Goal: Information Seeking & Learning: Find specific fact

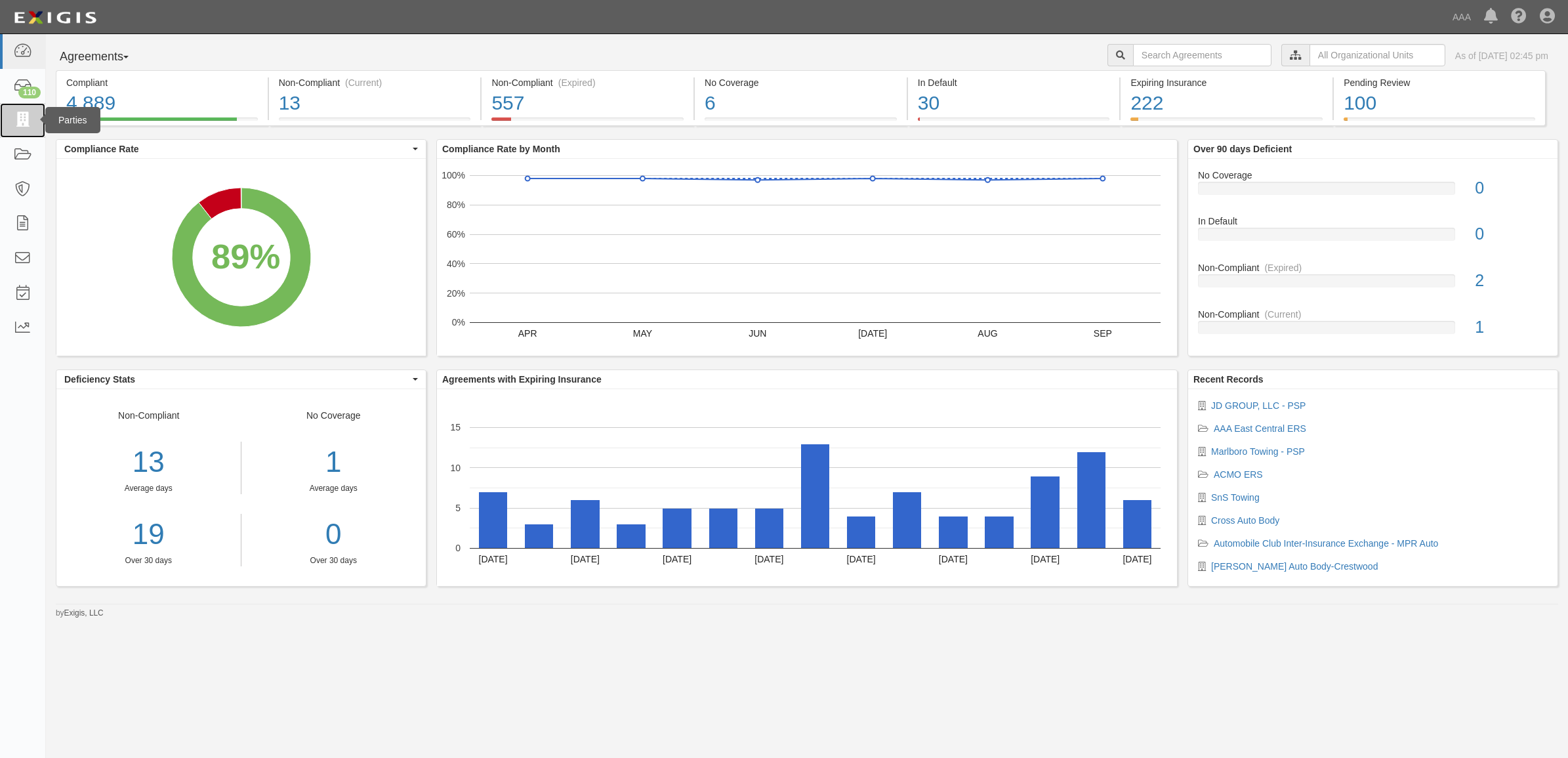
click at [33, 124] on link at bounding box center [22, 120] width 46 height 35
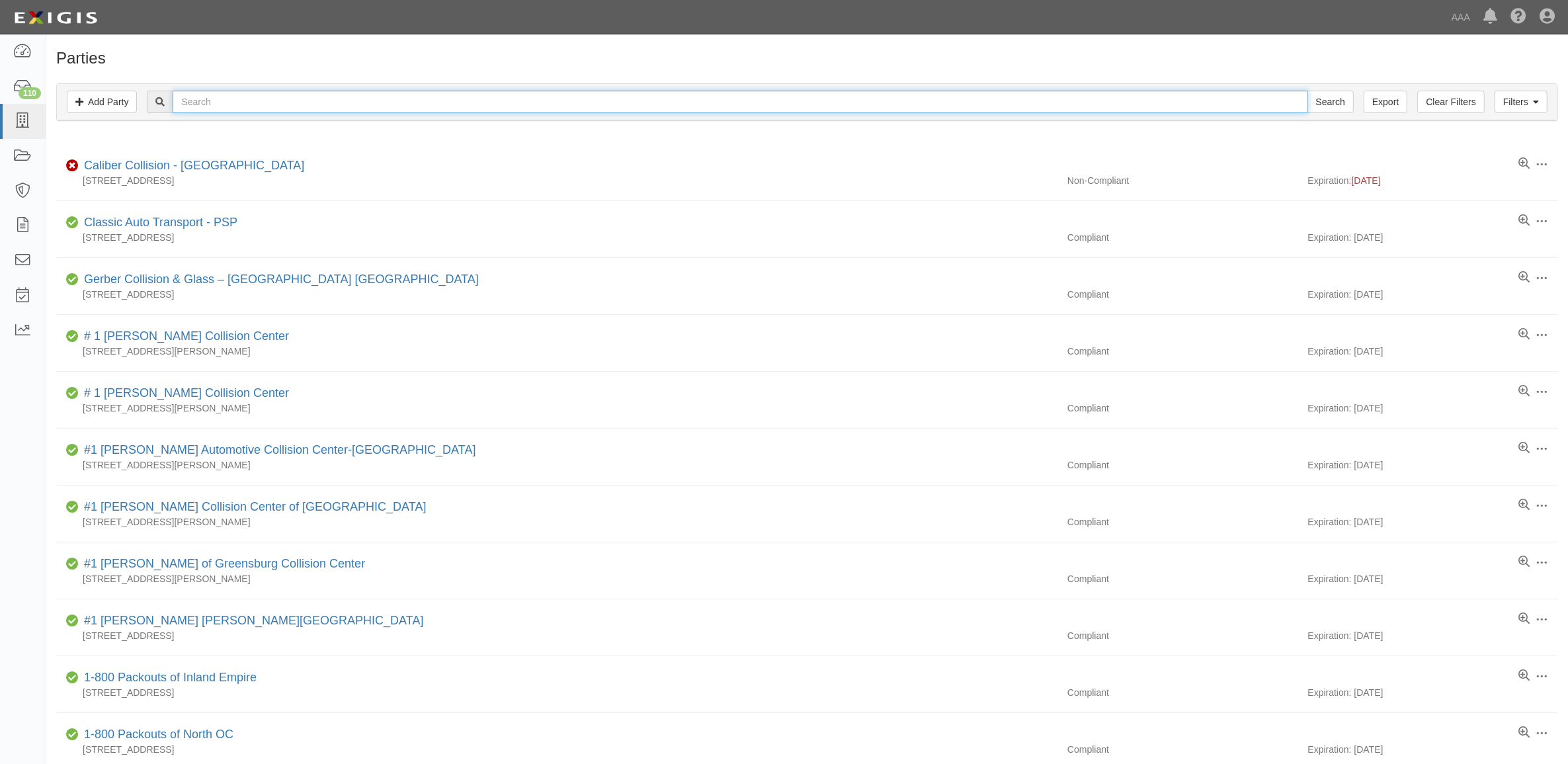
click at [233, 100] on input "text" at bounding box center [740, 101] width 1134 height 23
paste input "CC277871"
type input "CC277871"
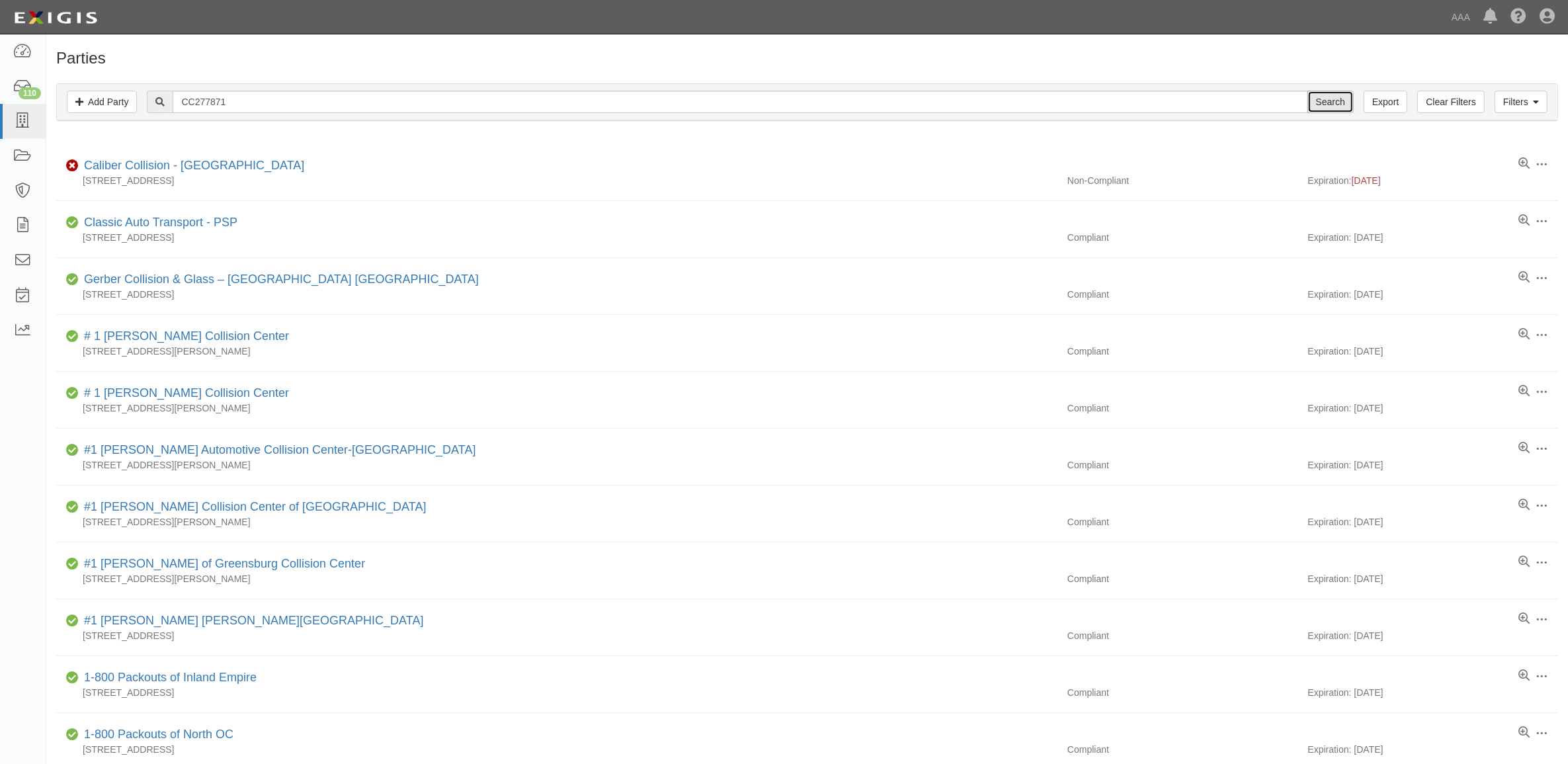
click at [1317, 95] on input "Search" at bounding box center [1330, 101] width 47 height 23
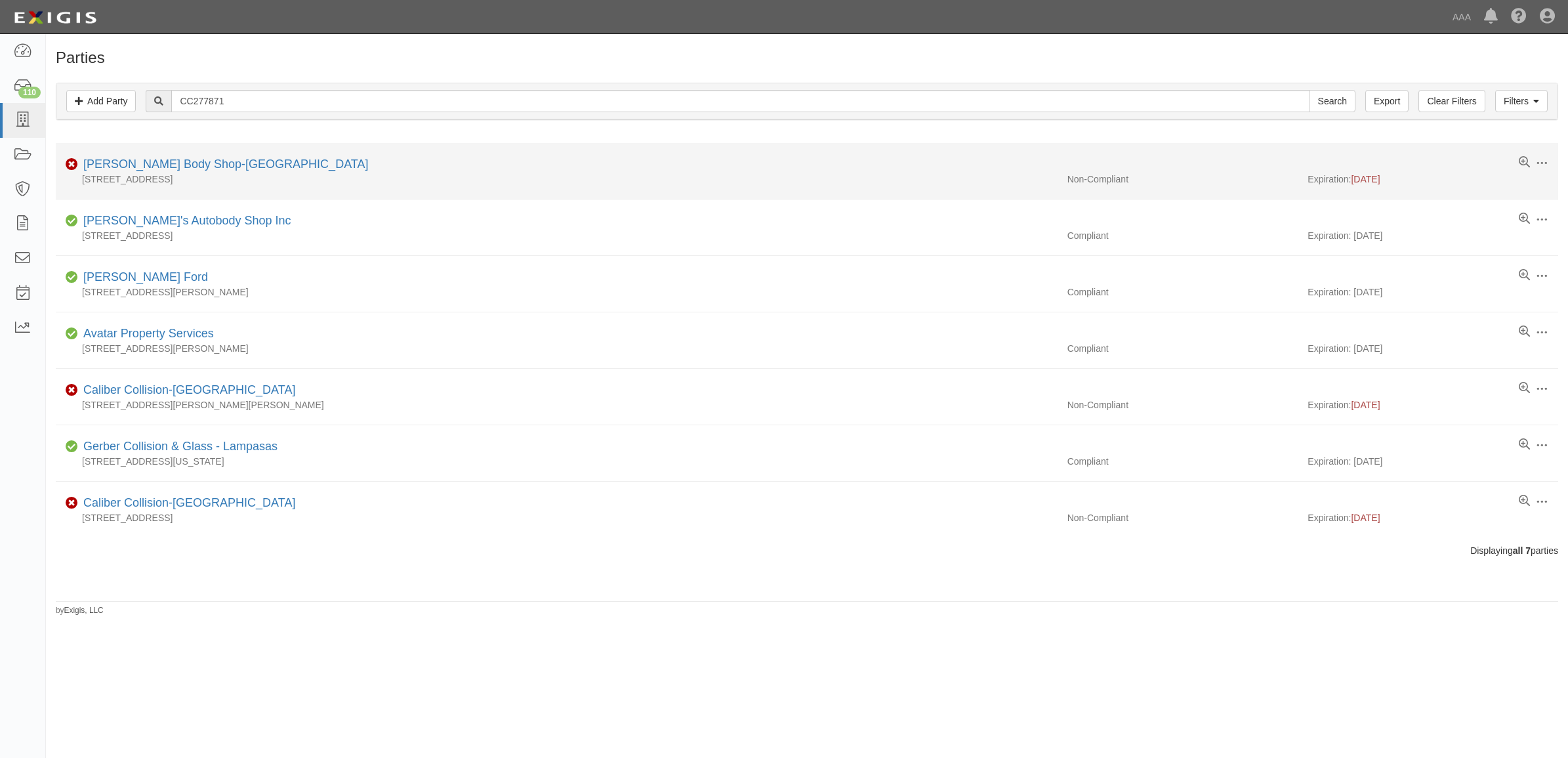
click at [175, 173] on div "120 Autobahn Loop, Madison, MS 39110-6047" at bounding box center [557, 179] width 1002 height 13
click at [175, 169] on link "Barnett's Body Shop-Madison" at bounding box center [226, 164] width 285 height 13
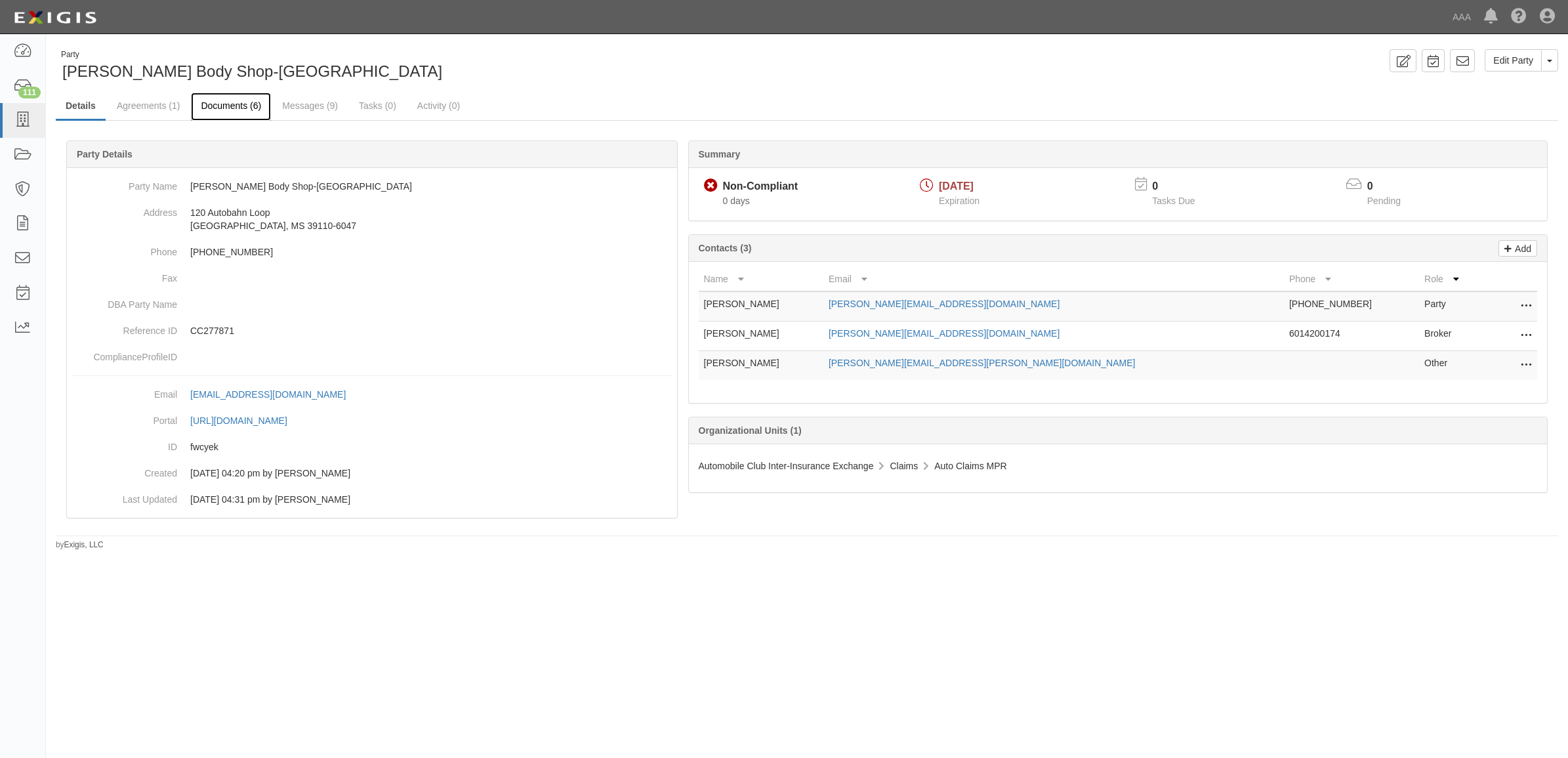
click at [235, 97] on link "Documents (6)" at bounding box center [231, 107] width 80 height 29
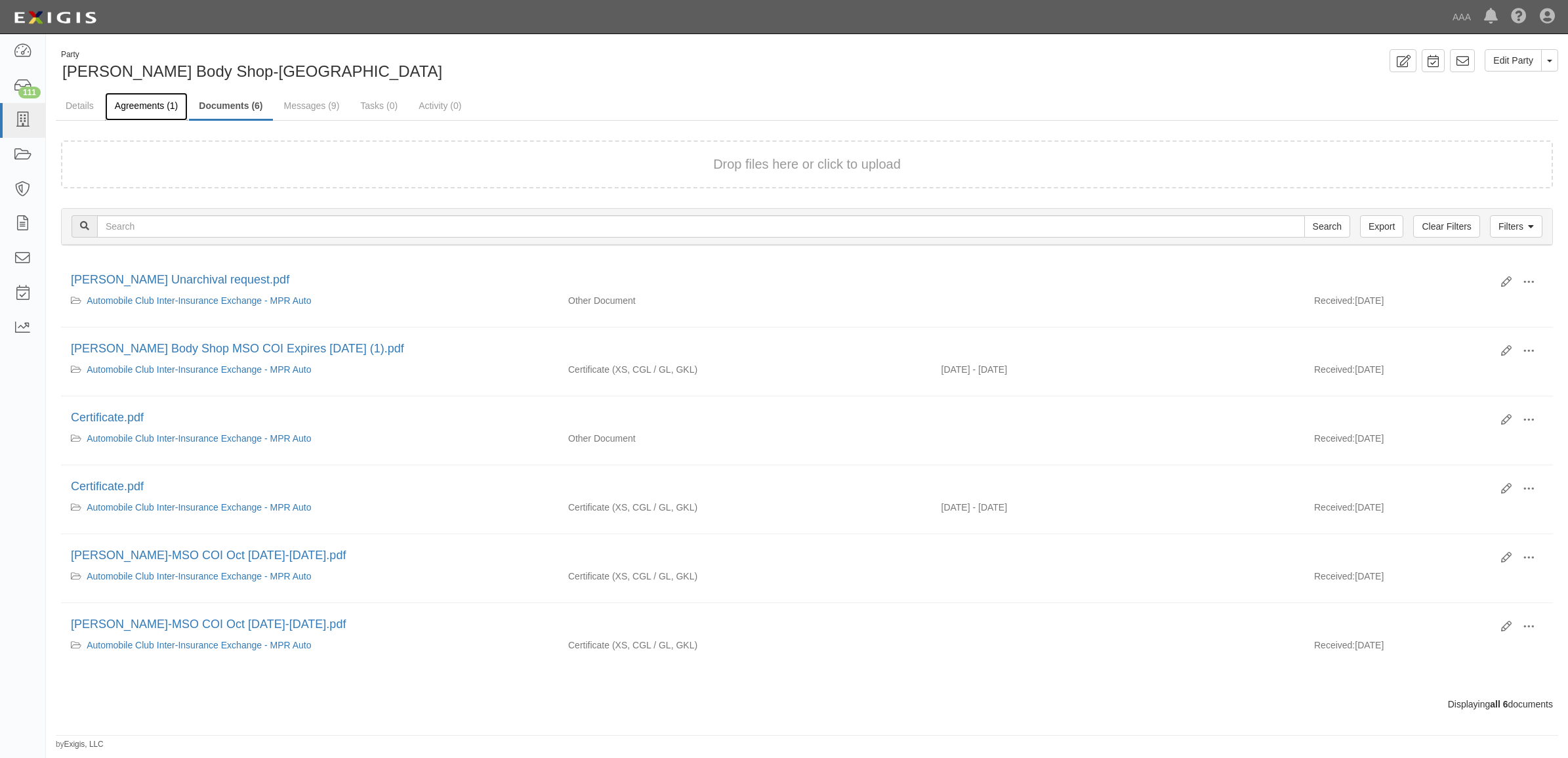
click at [145, 103] on link "Agreements (1)" at bounding box center [146, 107] width 83 height 29
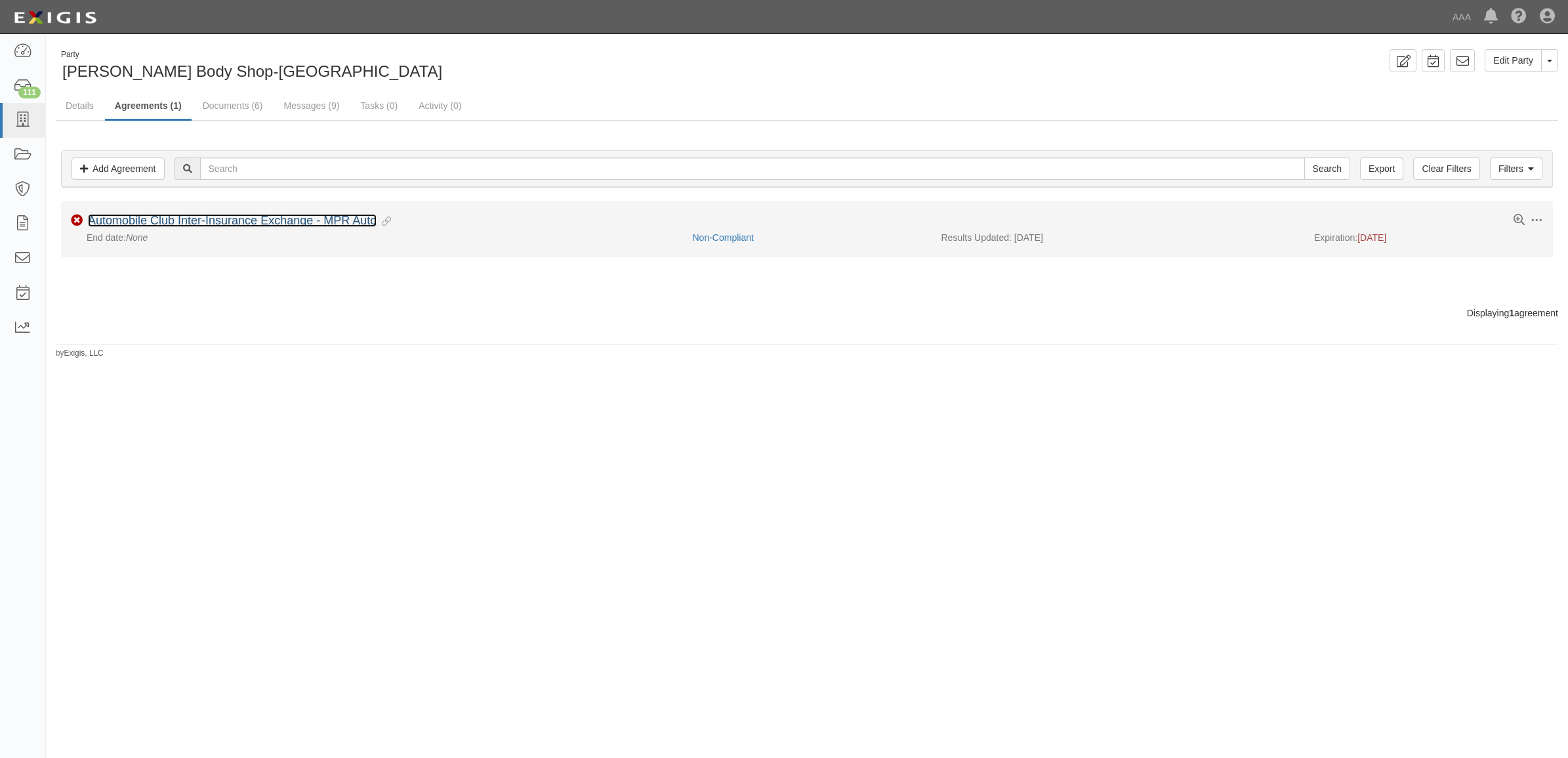
click at [214, 216] on link "Automobile Club Inter-Insurance Exchange - MPR Auto" at bounding box center [232, 220] width 289 height 13
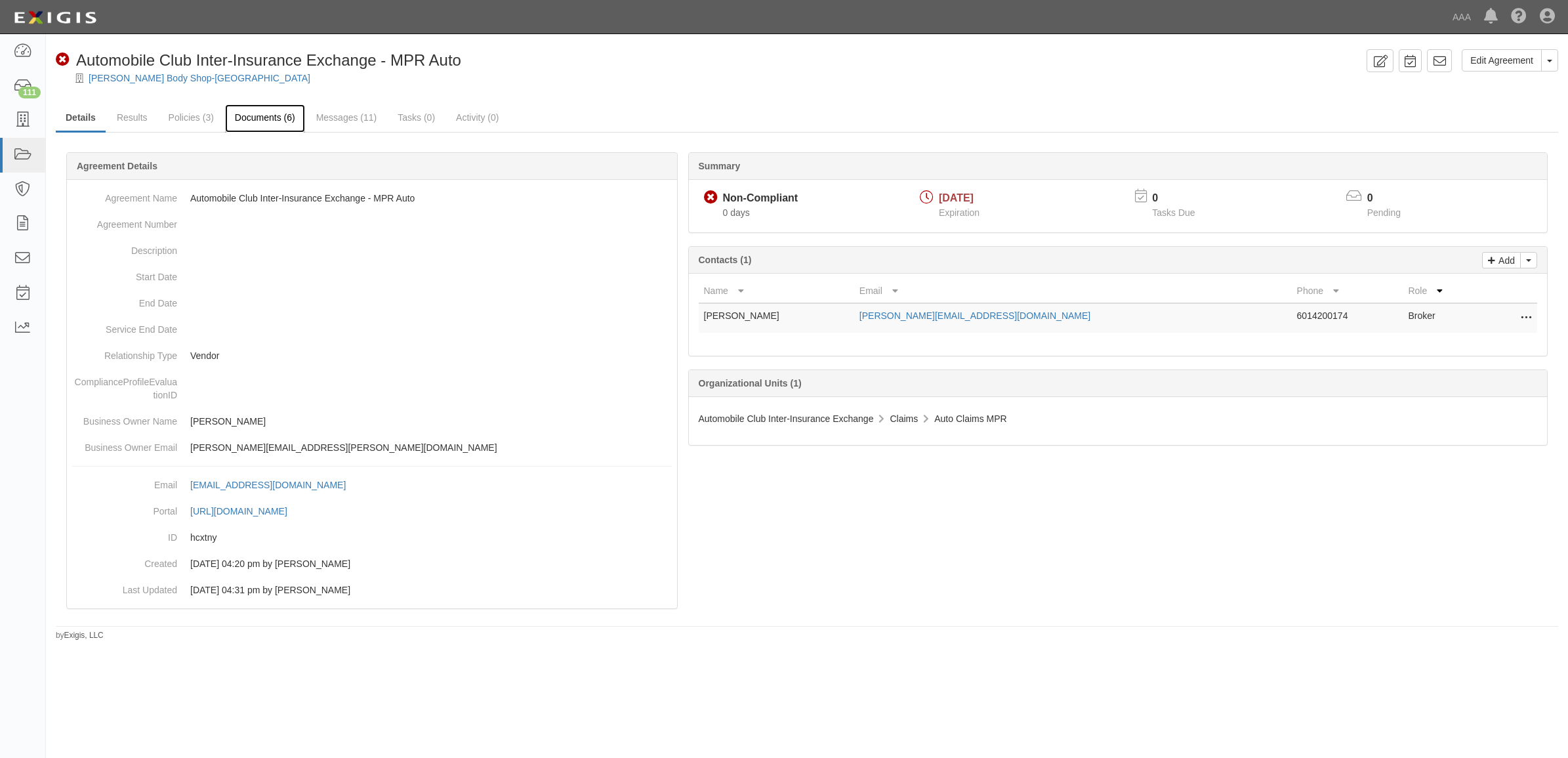
click at [247, 119] on link "Documents (6)" at bounding box center [265, 118] width 80 height 29
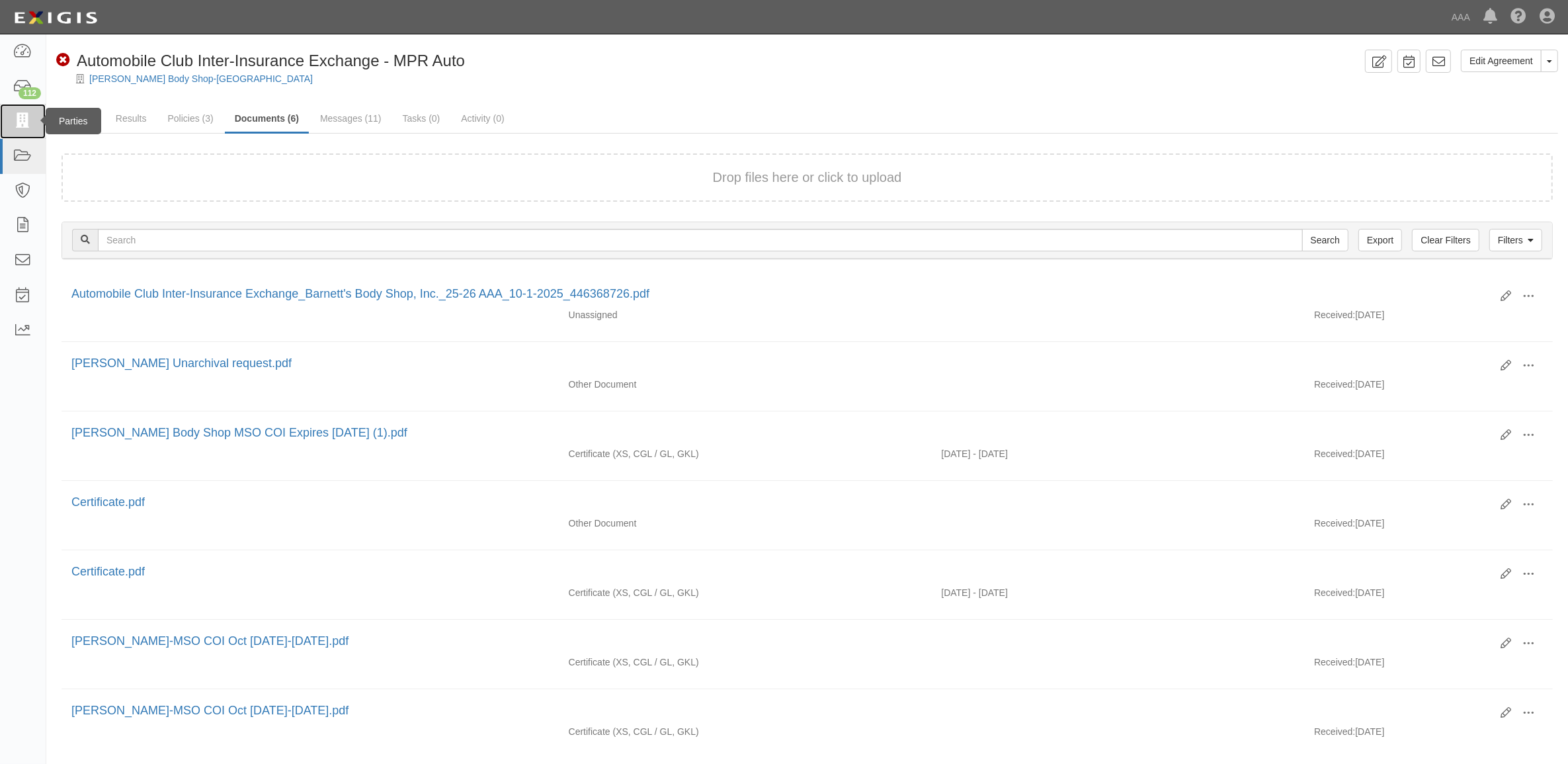
click at [24, 117] on icon at bounding box center [22, 121] width 18 height 15
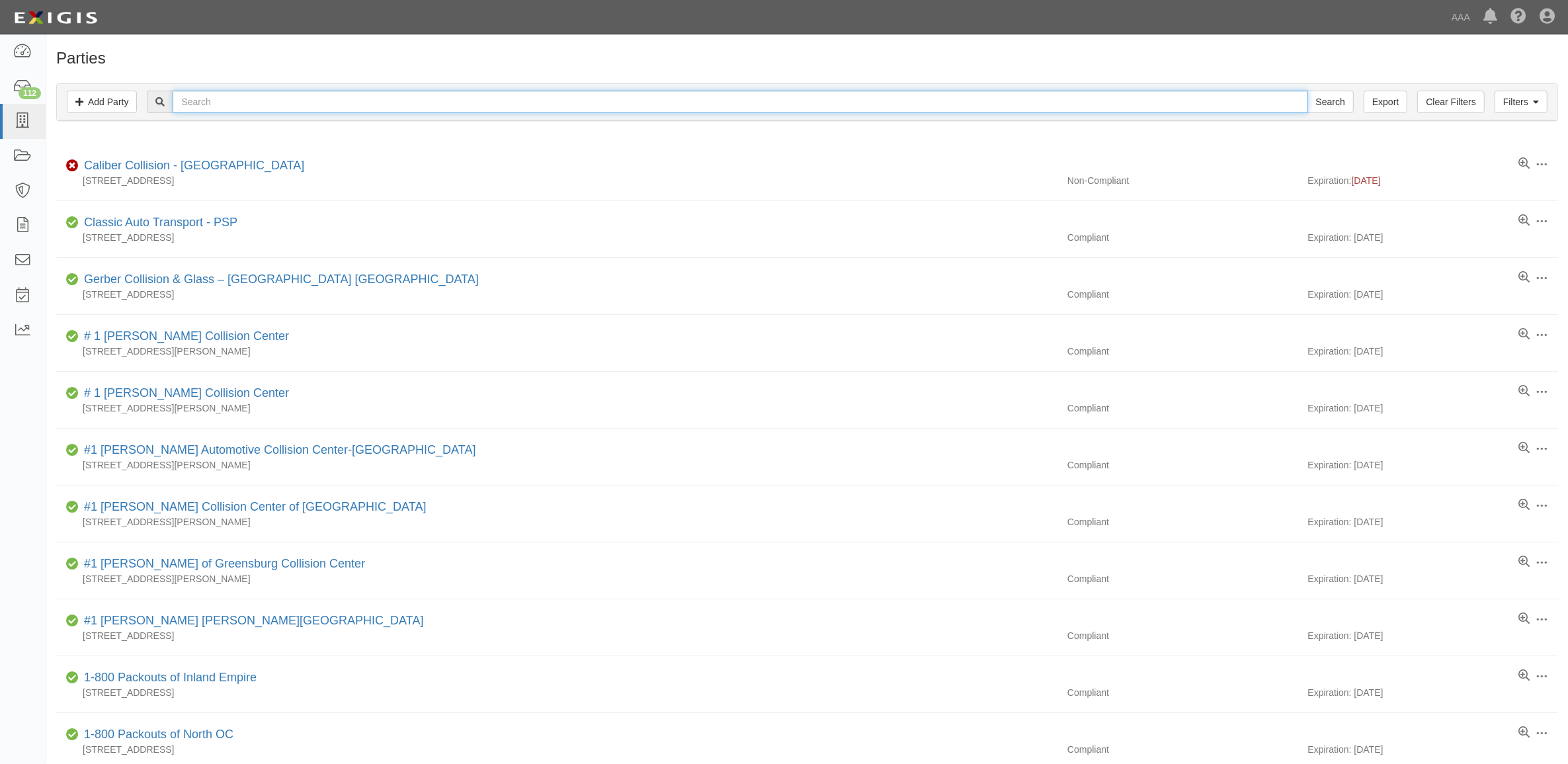
click at [276, 100] on input "text" at bounding box center [740, 101] width 1134 height 23
type input "CC183636"
click at [1307, 90] on input "Search" at bounding box center [1330, 101] width 47 height 23
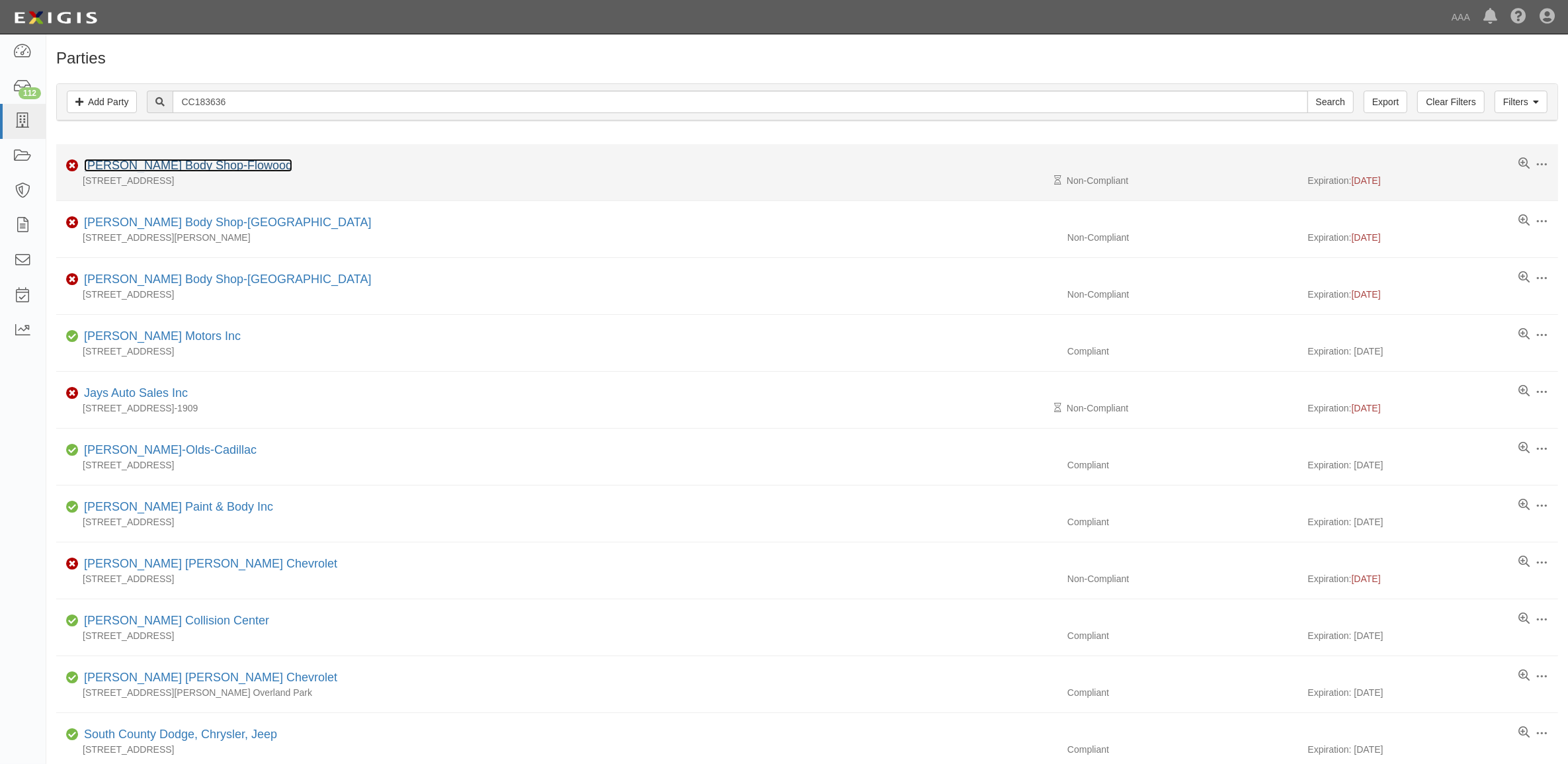
click at [154, 161] on link "[PERSON_NAME] Body Shop-Flowood" at bounding box center [188, 165] width 208 height 13
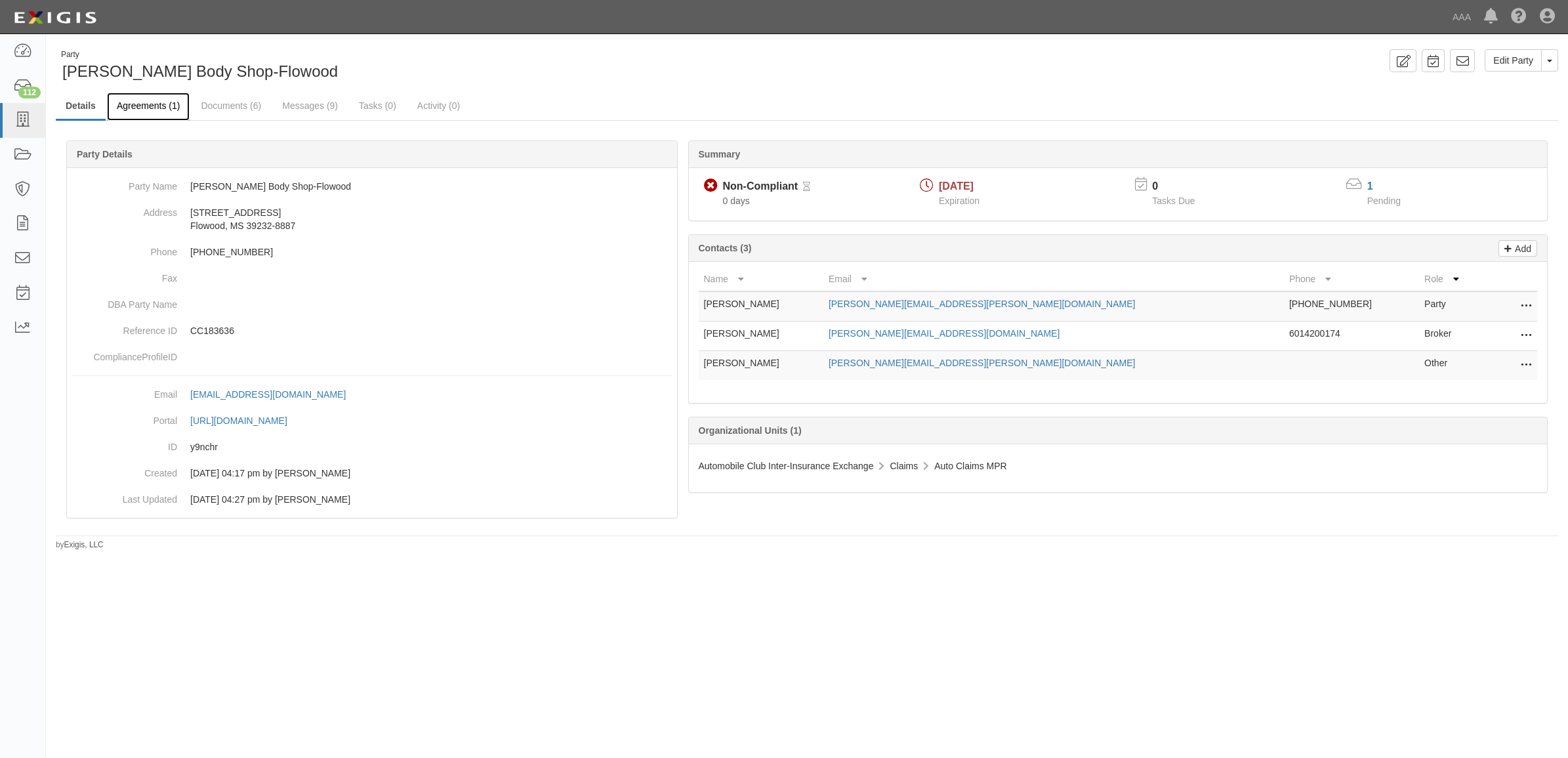
click at [147, 107] on link "Agreements (1)" at bounding box center [148, 107] width 83 height 29
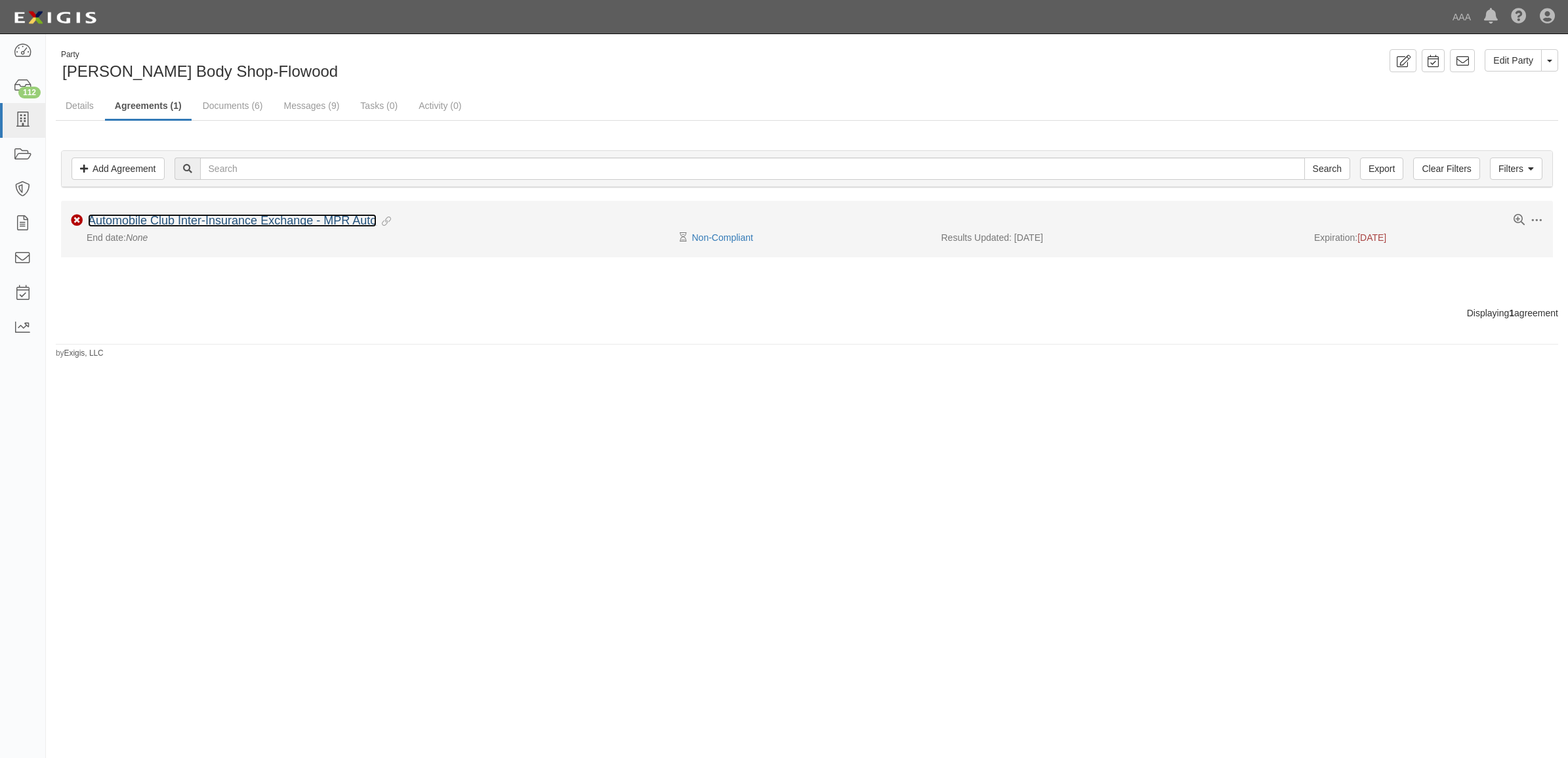
click at [231, 222] on link "Automobile Club Inter-Insurance Exchange - MPR Auto" at bounding box center [232, 220] width 289 height 13
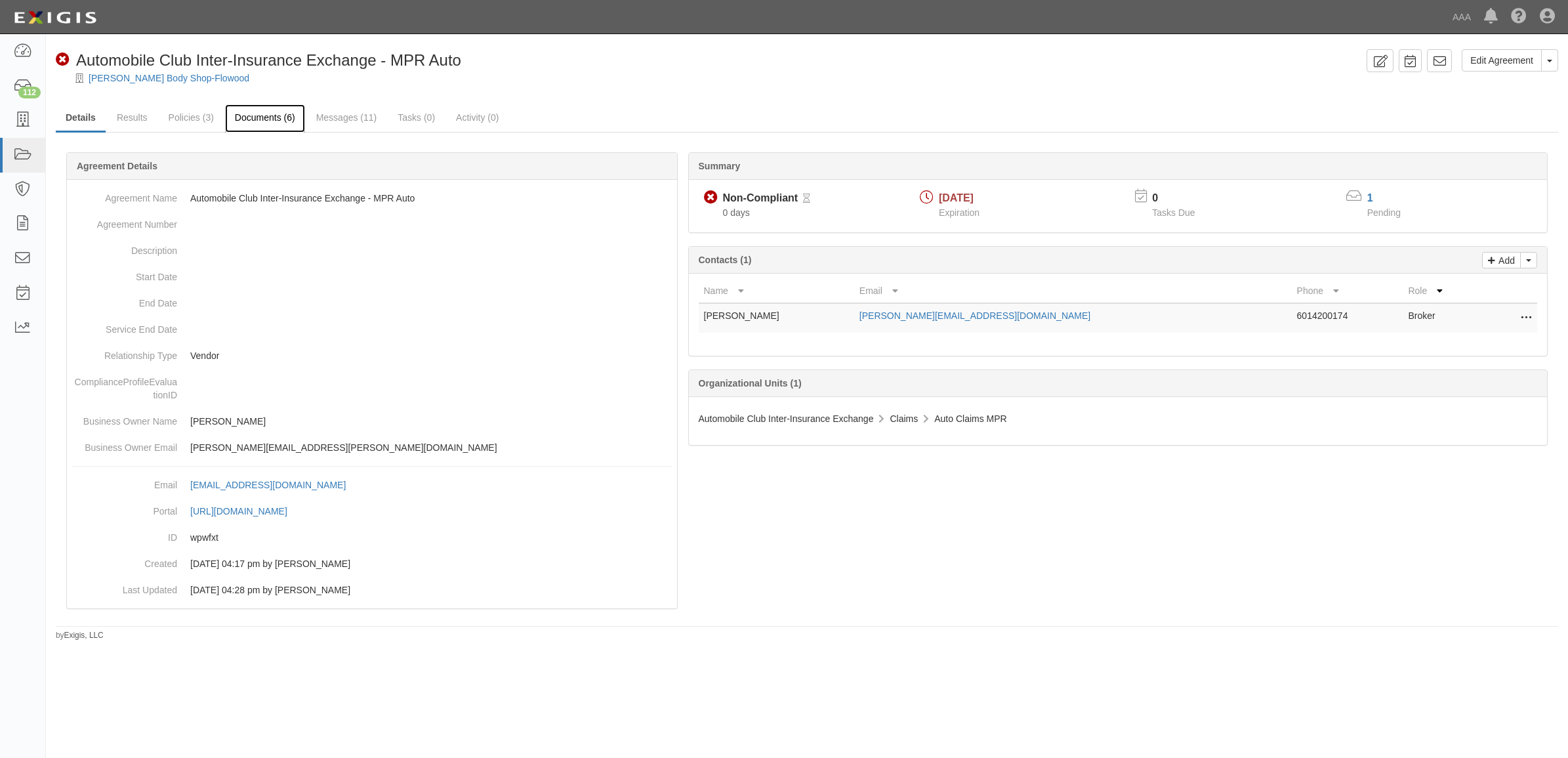
click at [257, 122] on link "Documents (6)" at bounding box center [265, 118] width 80 height 29
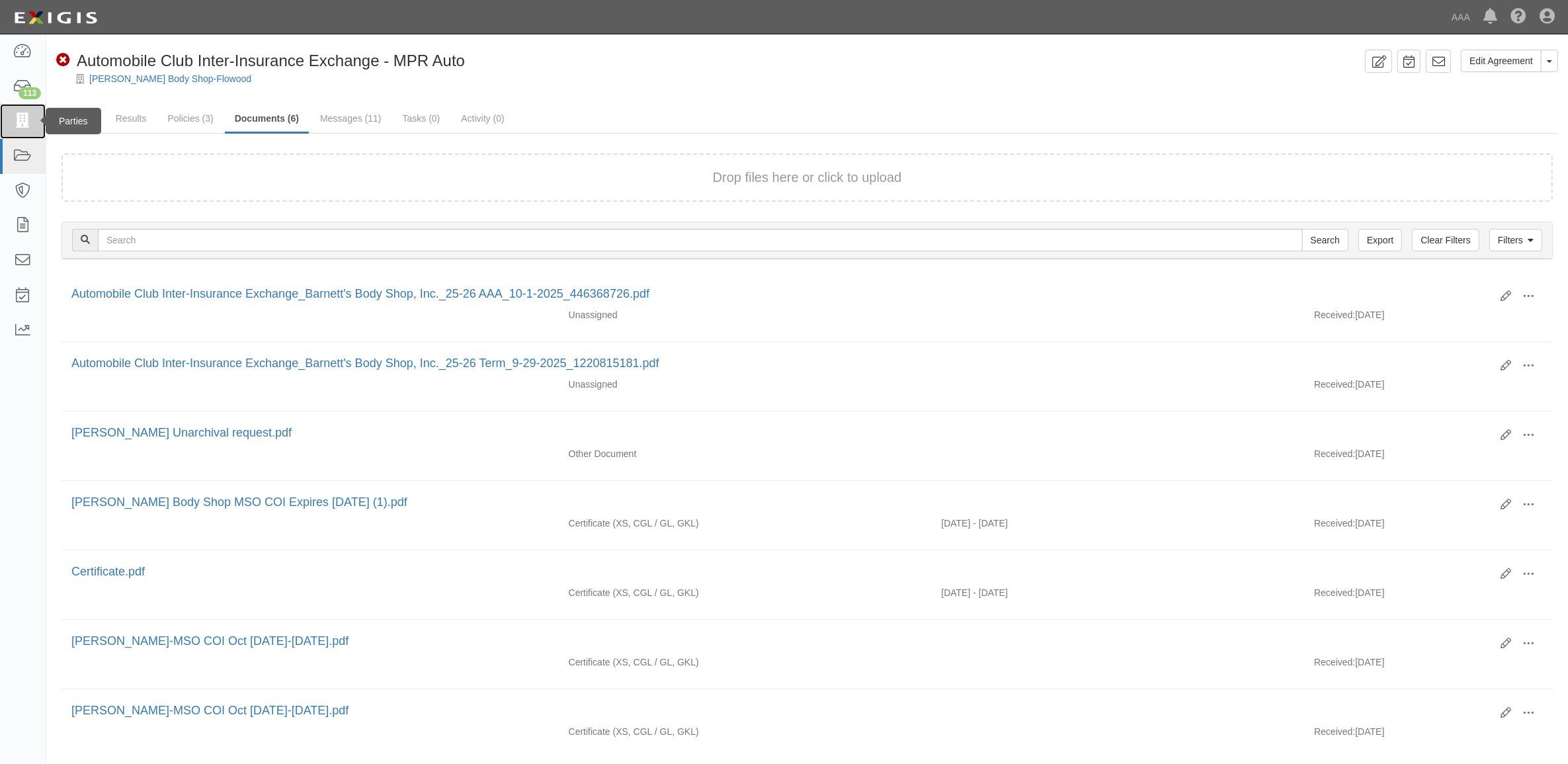
click at [17, 123] on icon at bounding box center [22, 121] width 18 height 15
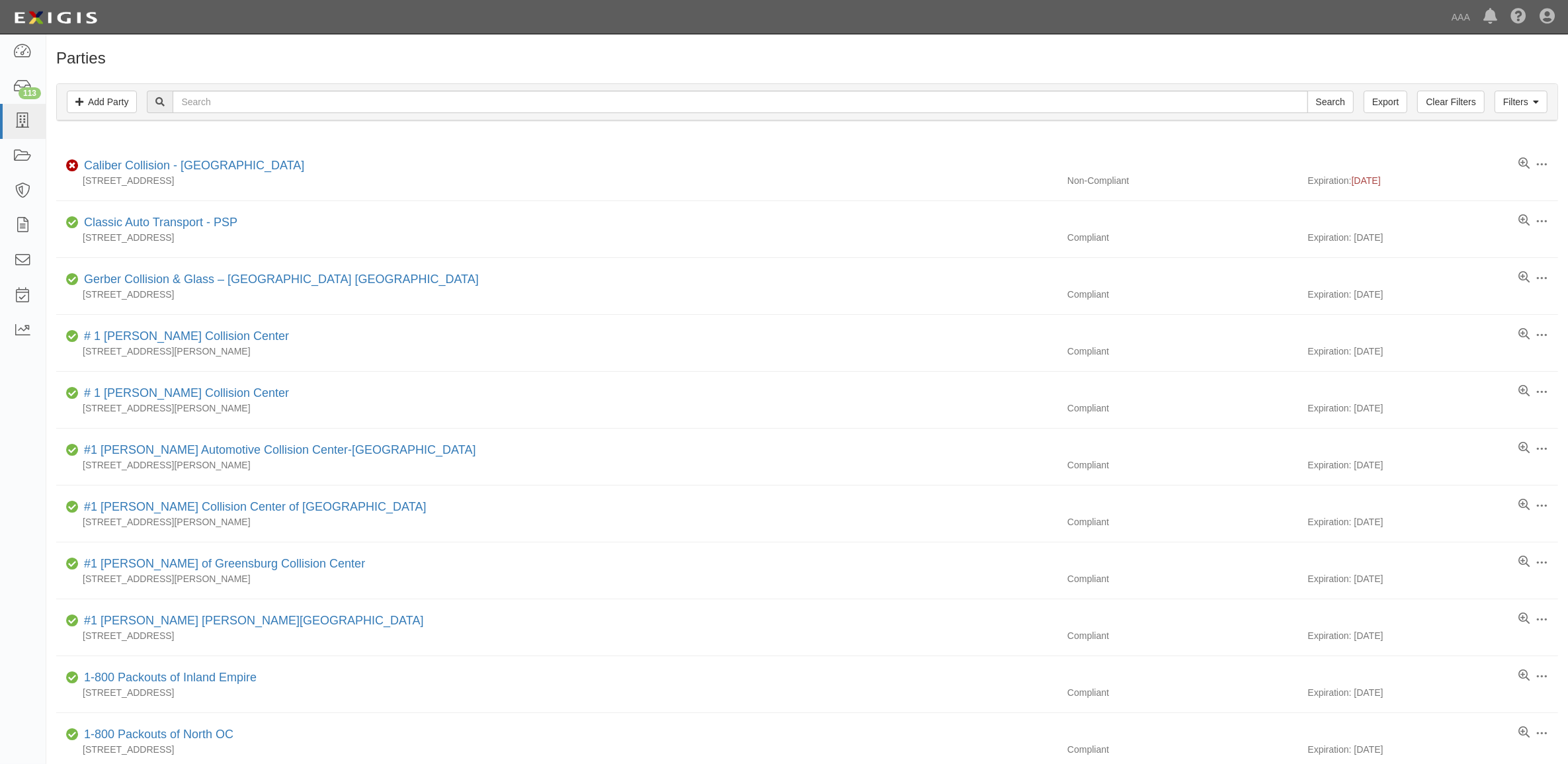
click at [290, 90] on div "Filters Add Party Clear Filters Export Search Filters" at bounding box center [807, 102] width 1500 height 36
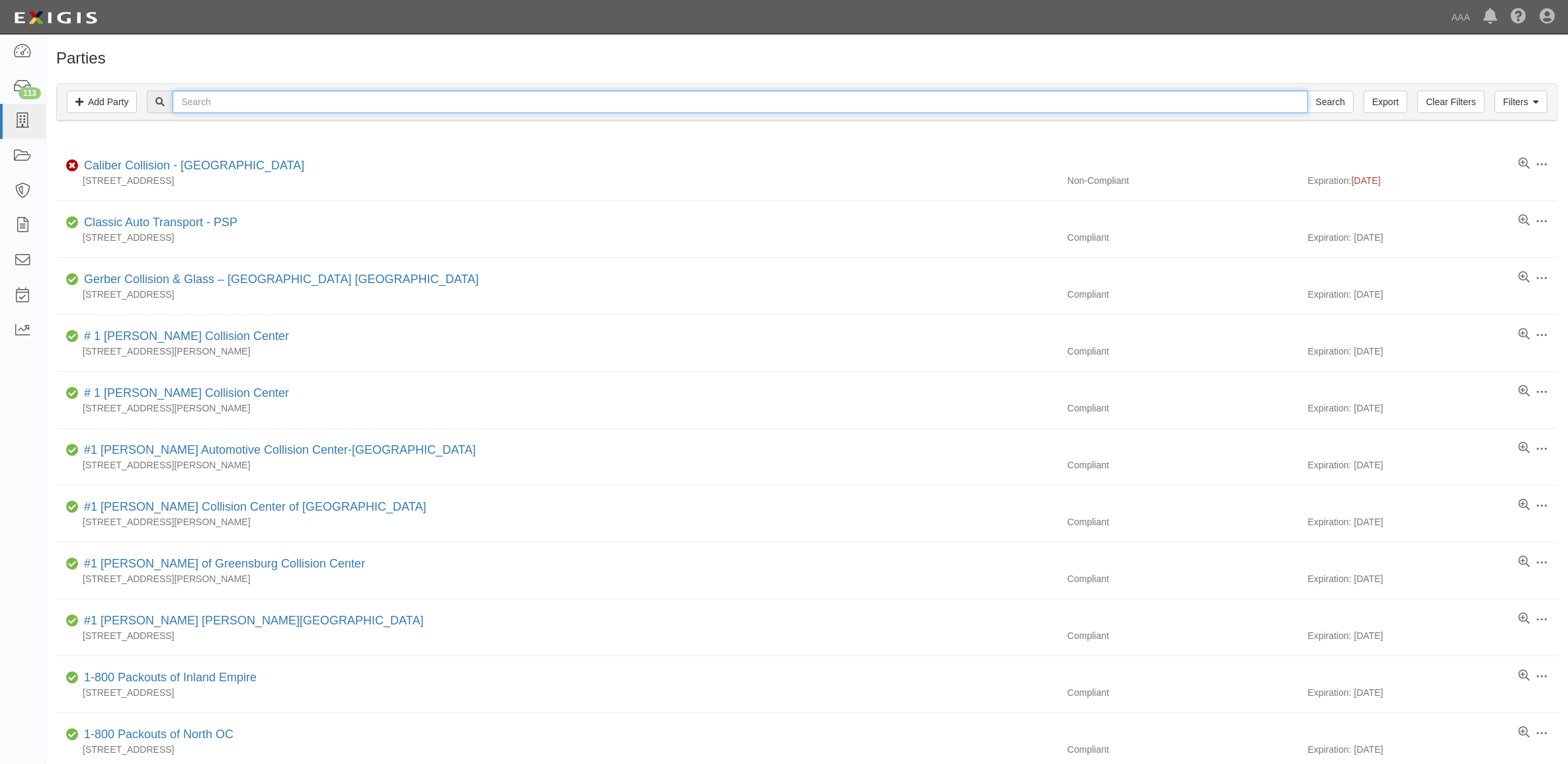
click at [290, 95] on input "text" at bounding box center [740, 101] width 1134 height 23
paste input "CC183637"
type input "CC183637"
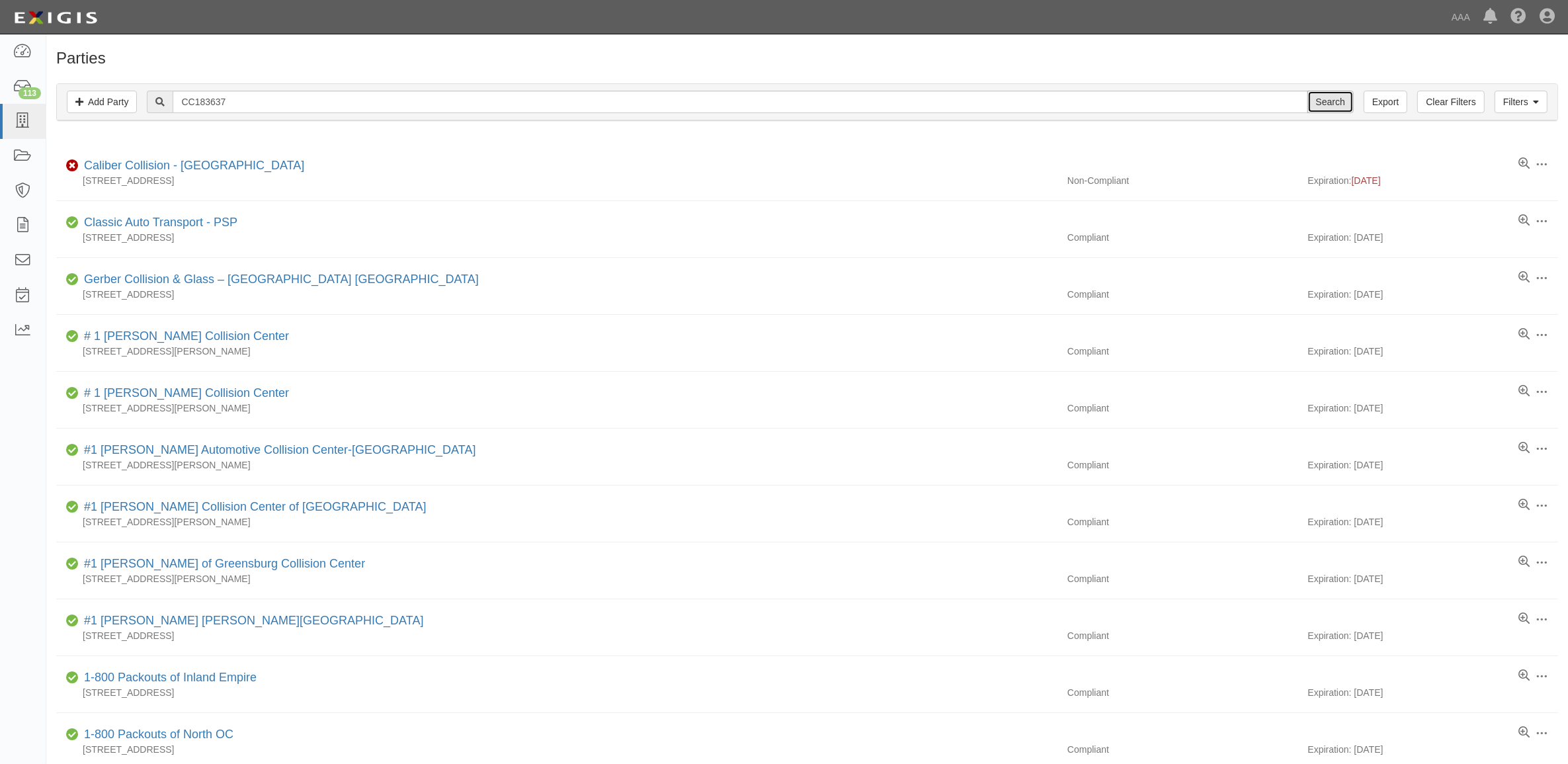
click at [1321, 96] on input "Search" at bounding box center [1330, 101] width 47 height 23
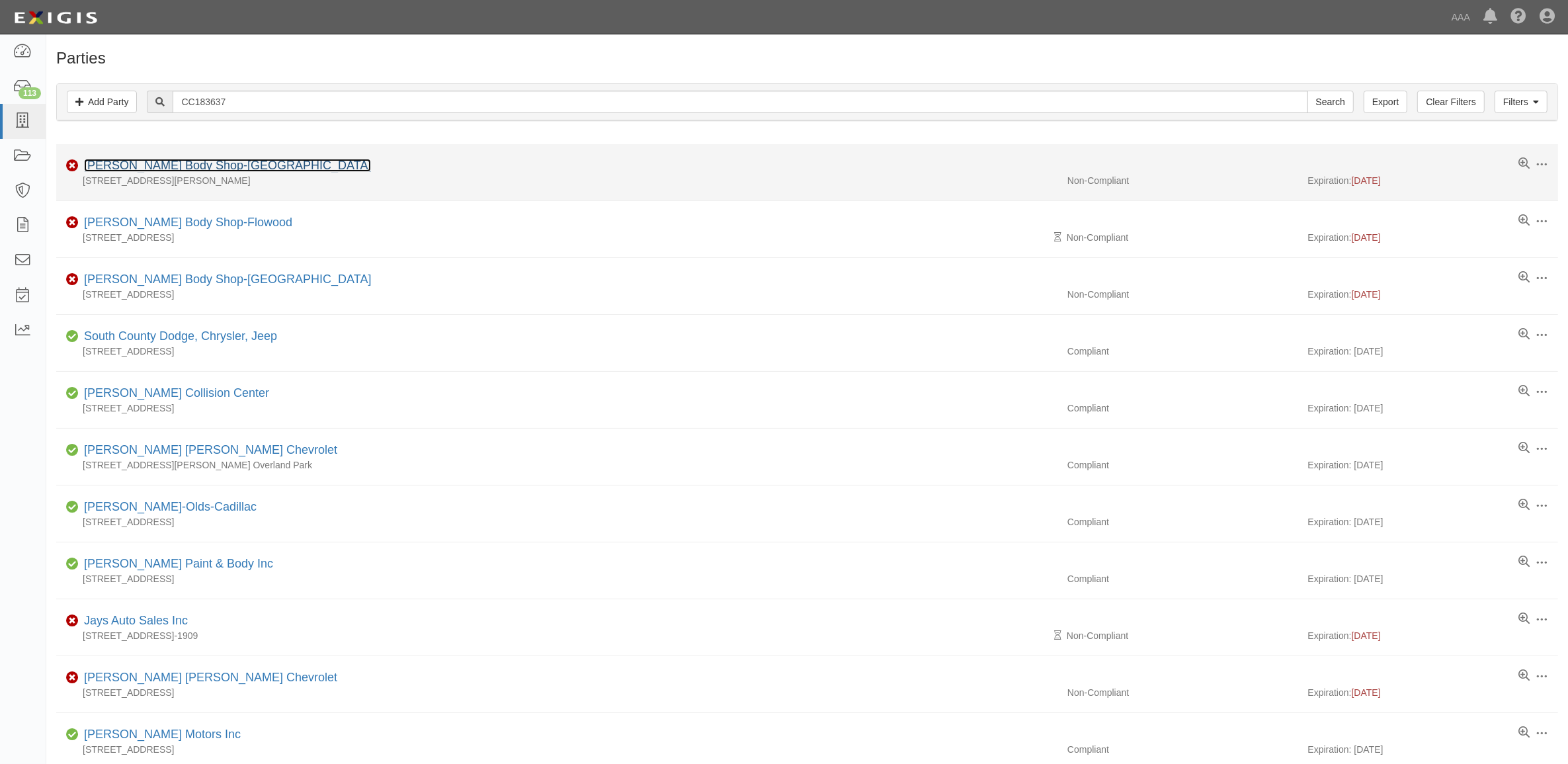
click at [153, 161] on link "[PERSON_NAME] Body Shop-[GEOGRAPHIC_DATA]" at bounding box center [227, 165] width 287 height 13
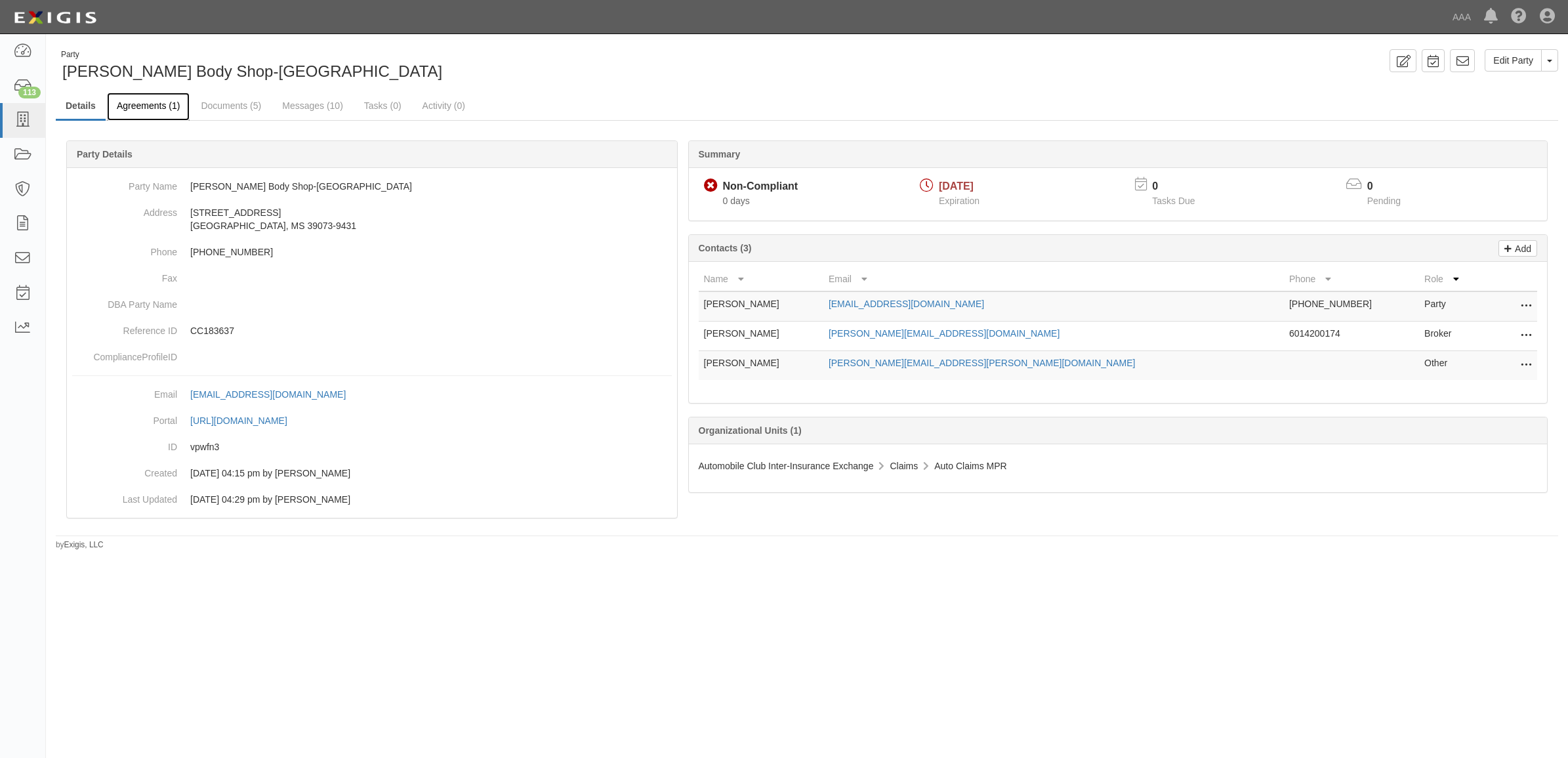
click at [145, 110] on link "Agreements (1)" at bounding box center [148, 107] width 83 height 29
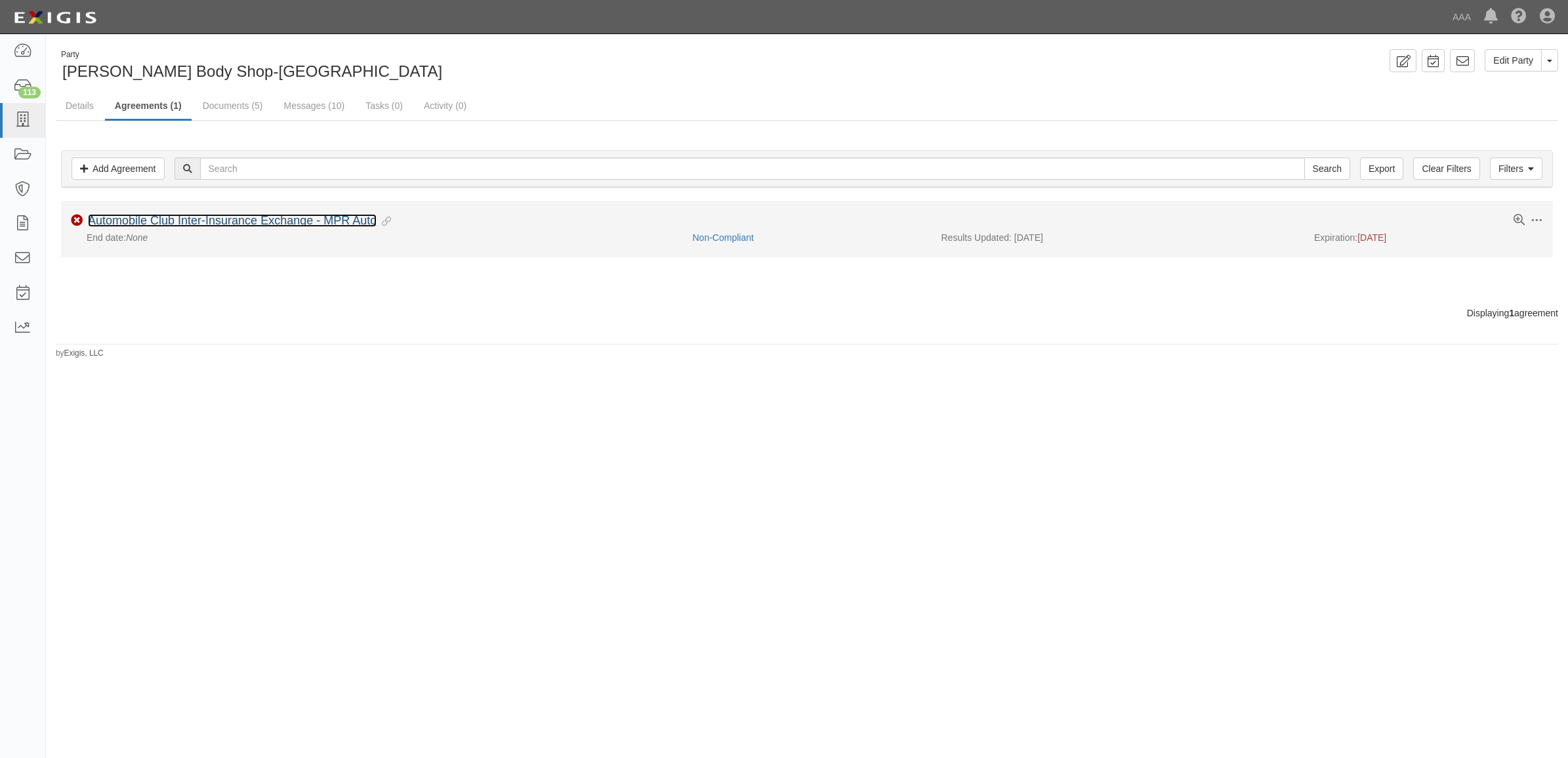
click at [201, 217] on link "Automobile Club Inter-Insurance Exchange - MPR Auto" at bounding box center [232, 220] width 289 height 13
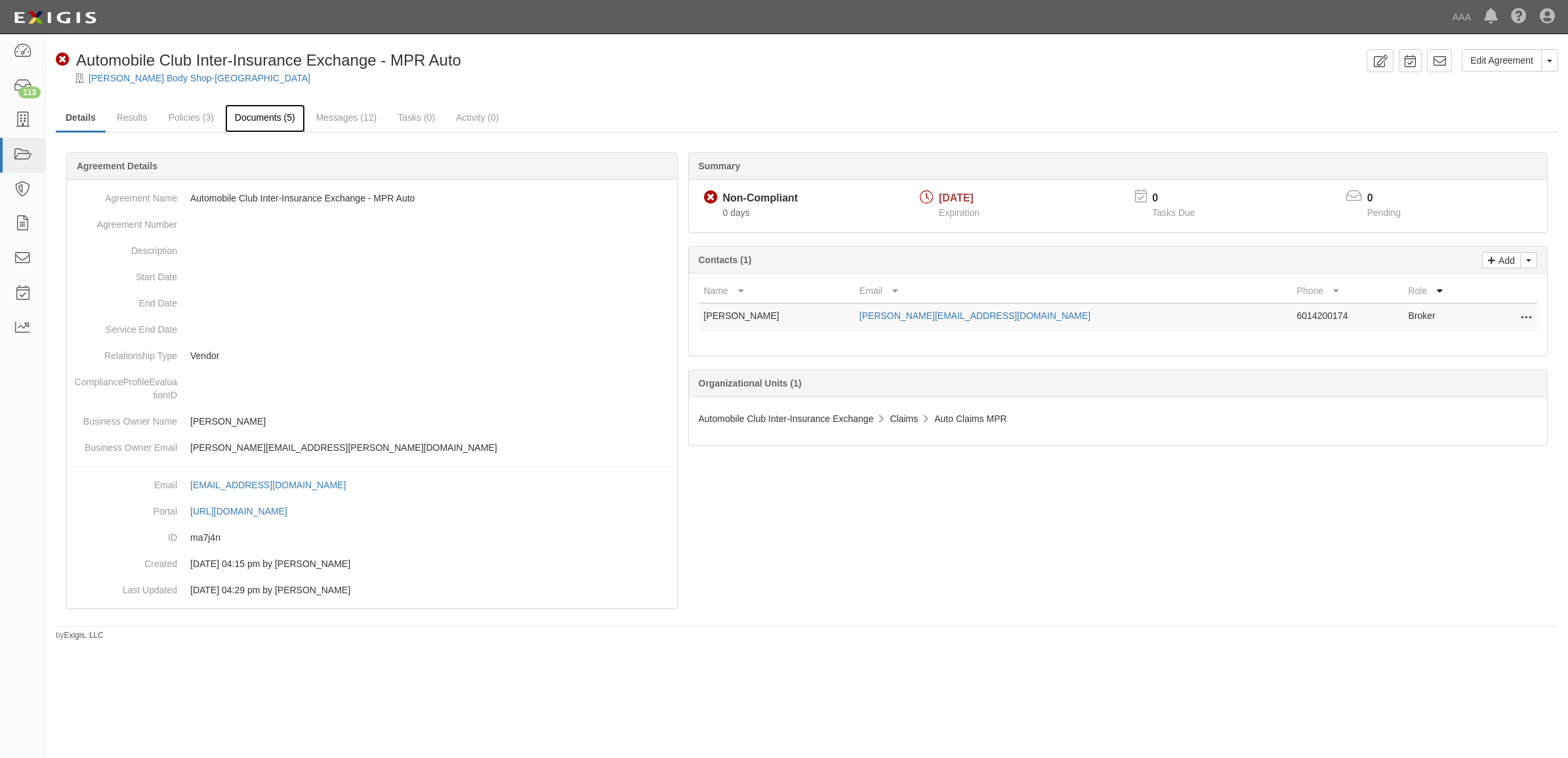
click at [283, 115] on link "Documents (5)" at bounding box center [265, 118] width 80 height 29
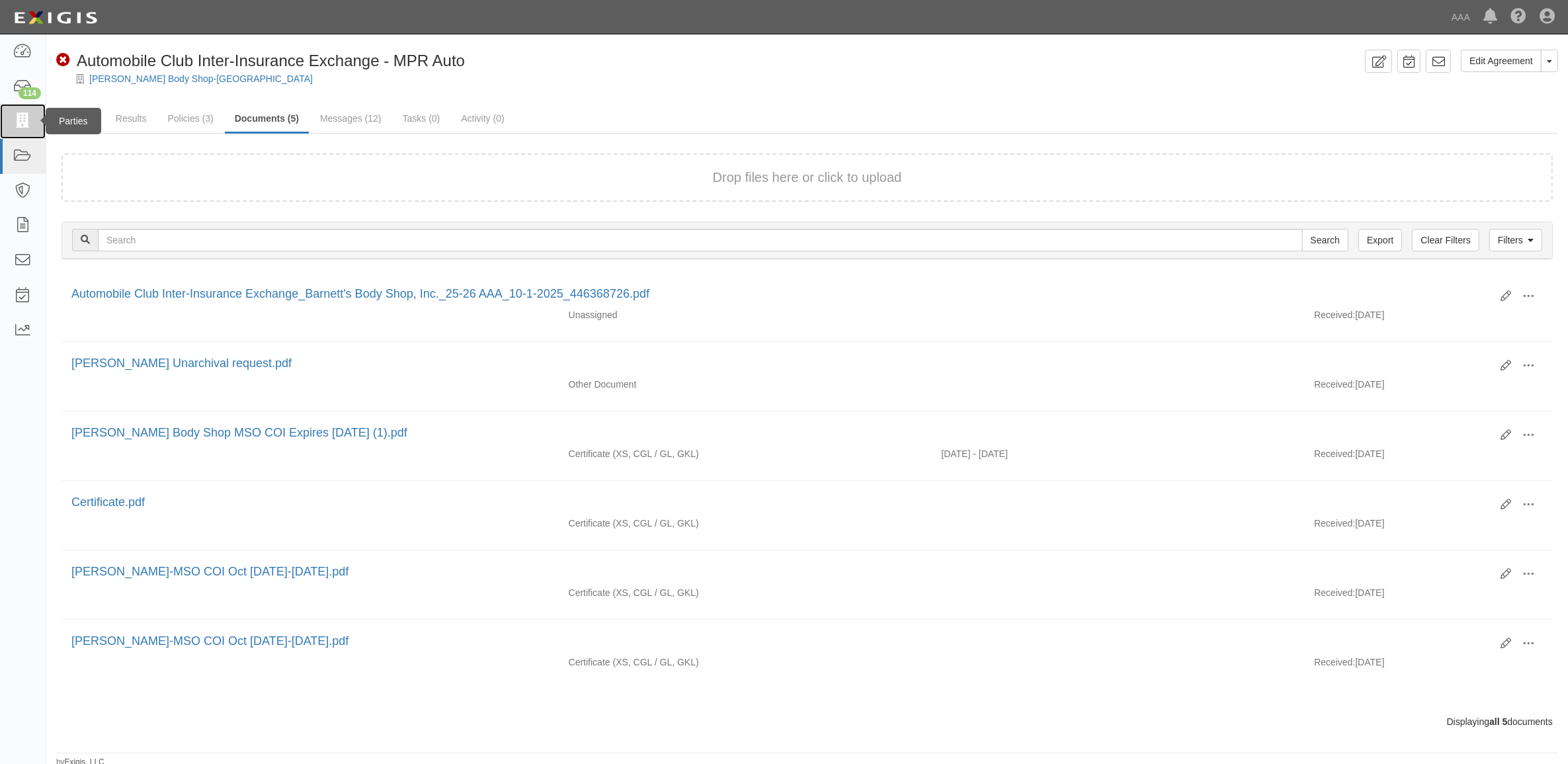
click at [31, 119] on icon at bounding box center [22, 121] width 18 height 15
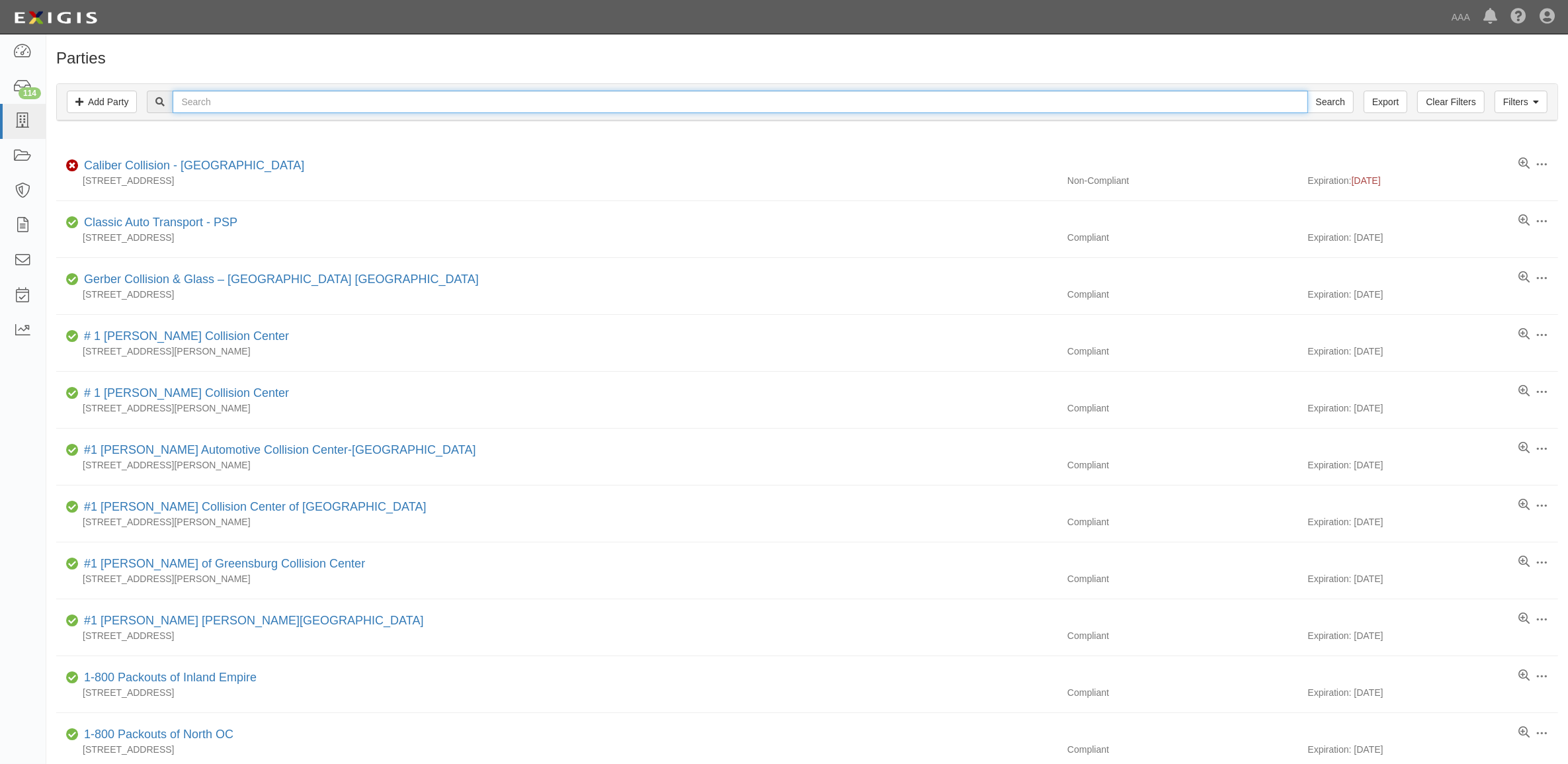
click at [233, 103] on input "text" at bounding box center [740, 101] width 1134 height 23
paste input "CC183638"
type input "CC183638"
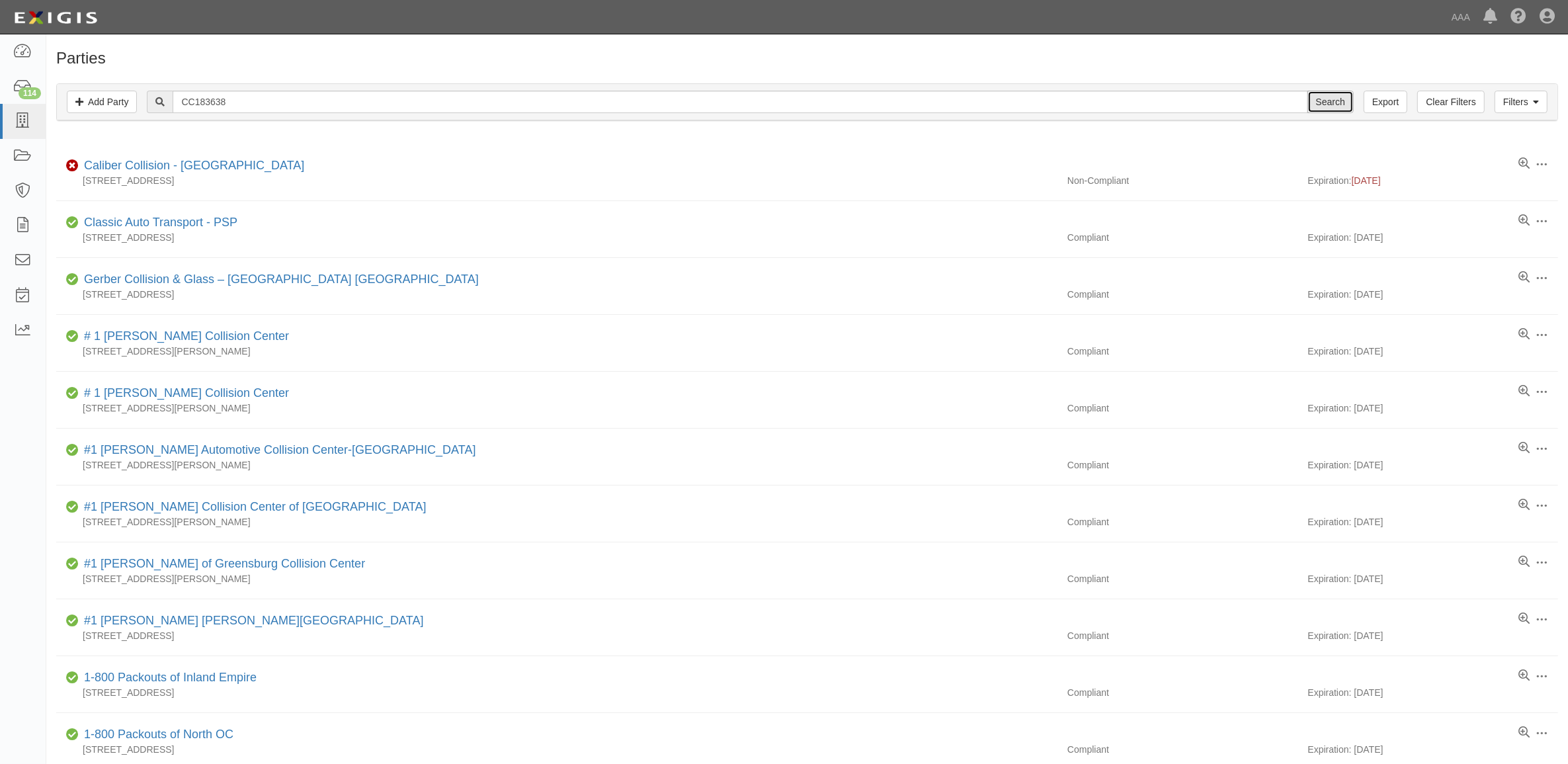
click at [1341, 101] on input "Search" at bounding box center [1330, 101] width 47 height 23
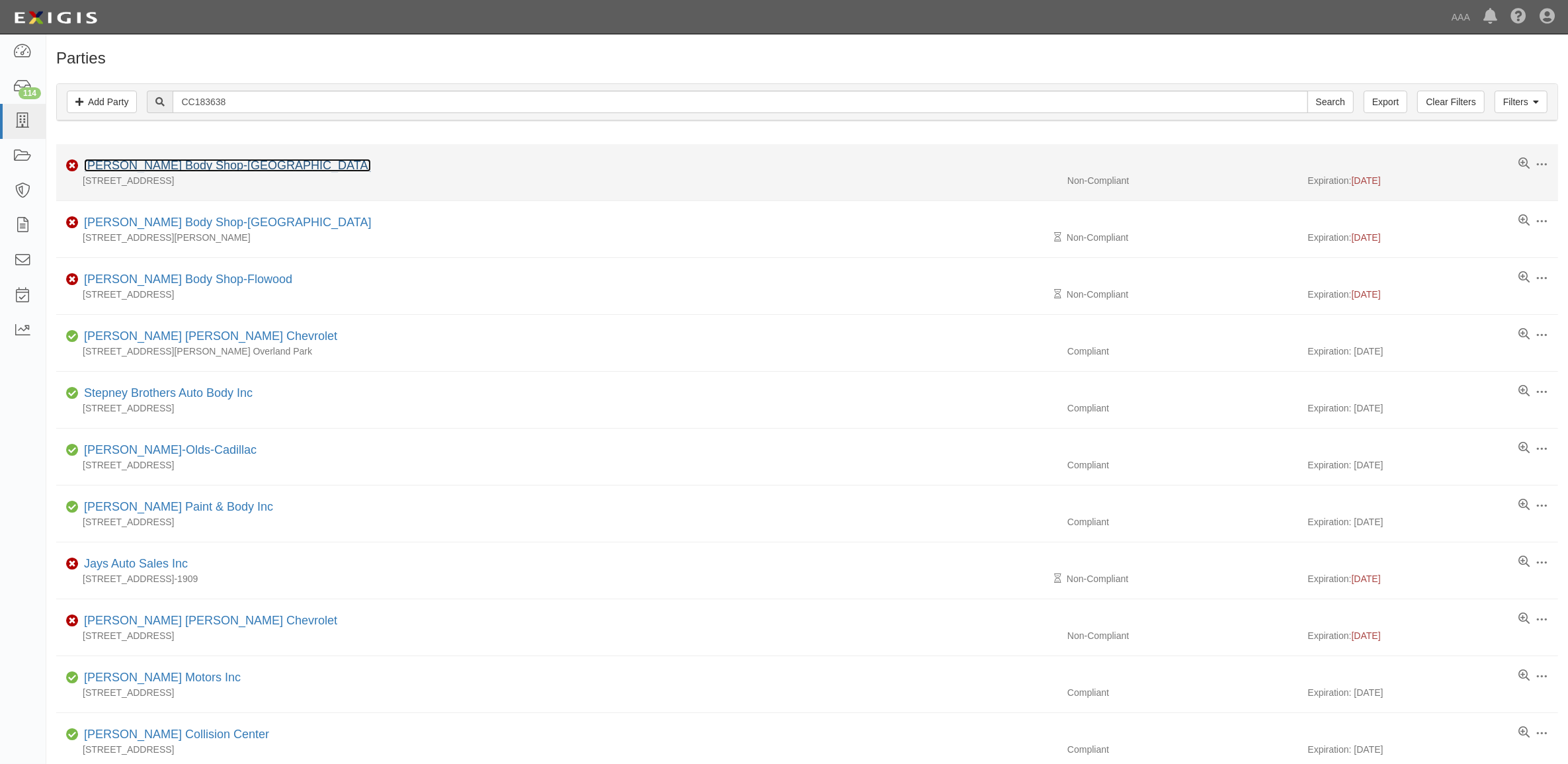
click at [192, 163] on link "[PERSON_NAME] Body Shop-[GEOGRAPHIC_DATA]" at bounding box center [227, 165] width 287 height 13
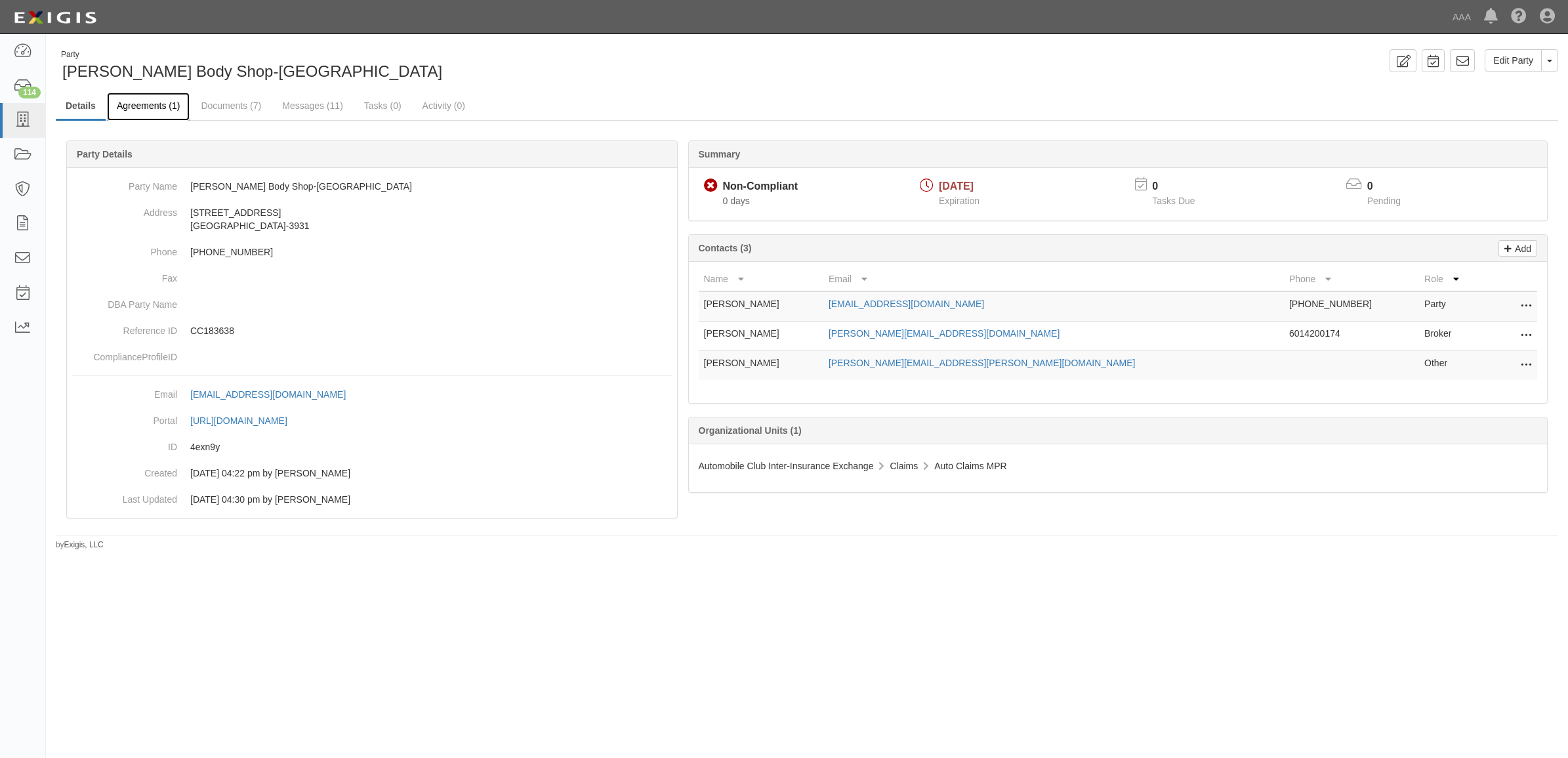
click at [171, 107] on link "Agreements (1)" at bounding box center [148, 107] width 83 height 29
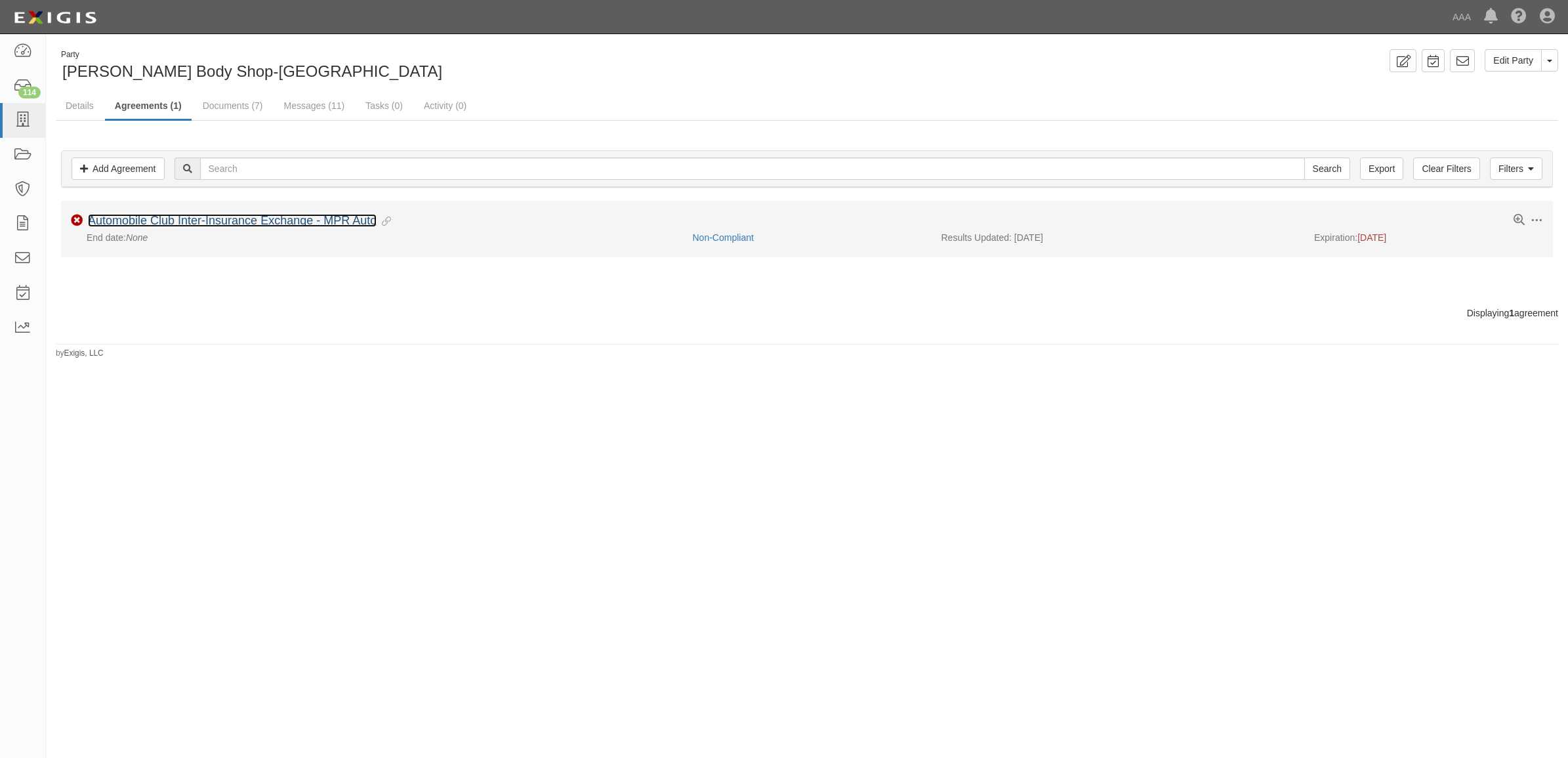
click at [215, 217] on link "Automobile Club Inter-Insurance Exchange - MPR Auto" at bounding box center [232, 220] width 289 height 13
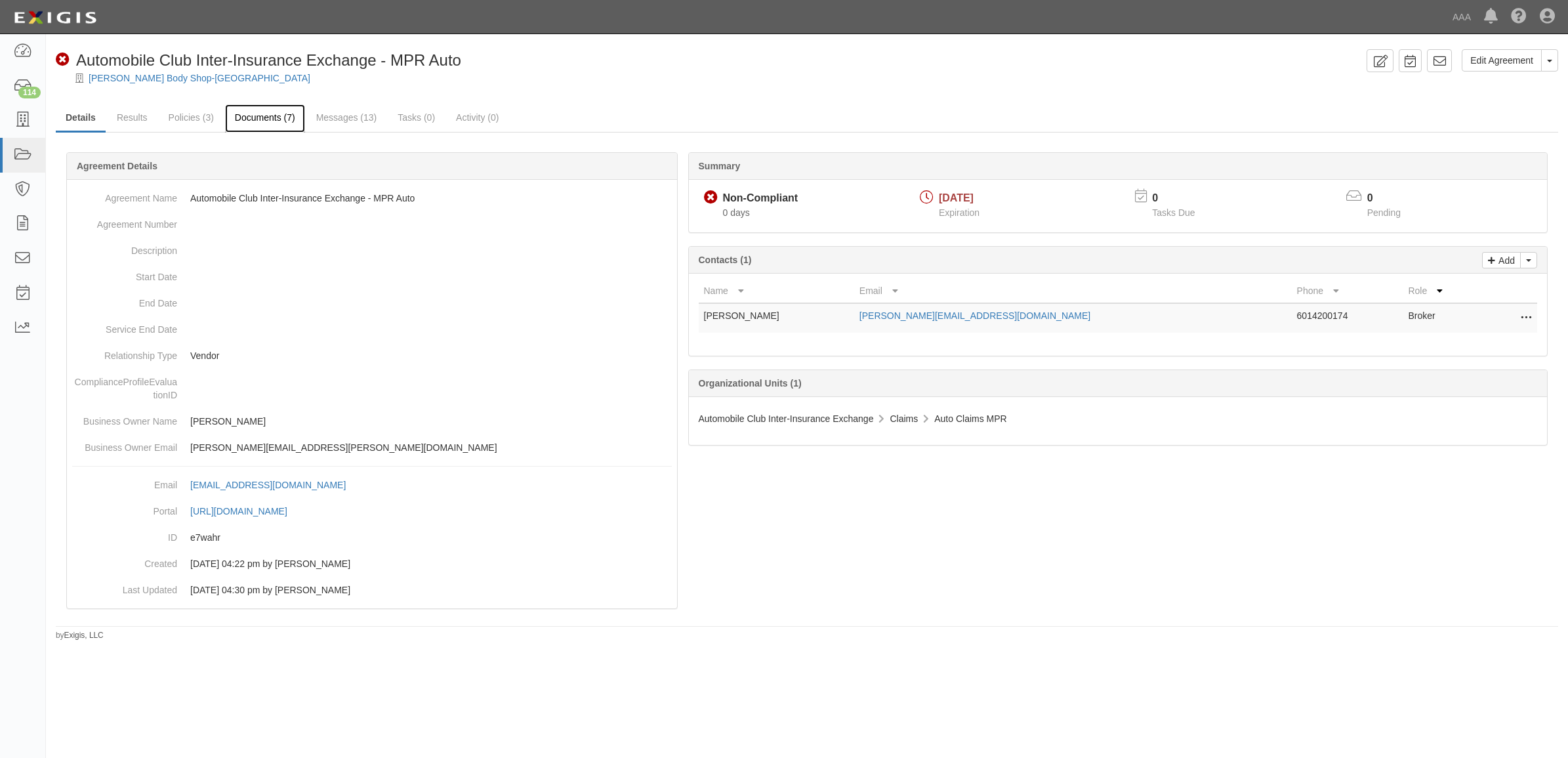
click at [266, 112] on link "Documents (7)" at bounding box center [265, 118] width 80 height 29
